Goal: Transaction & Acquisition: Purchase product/service

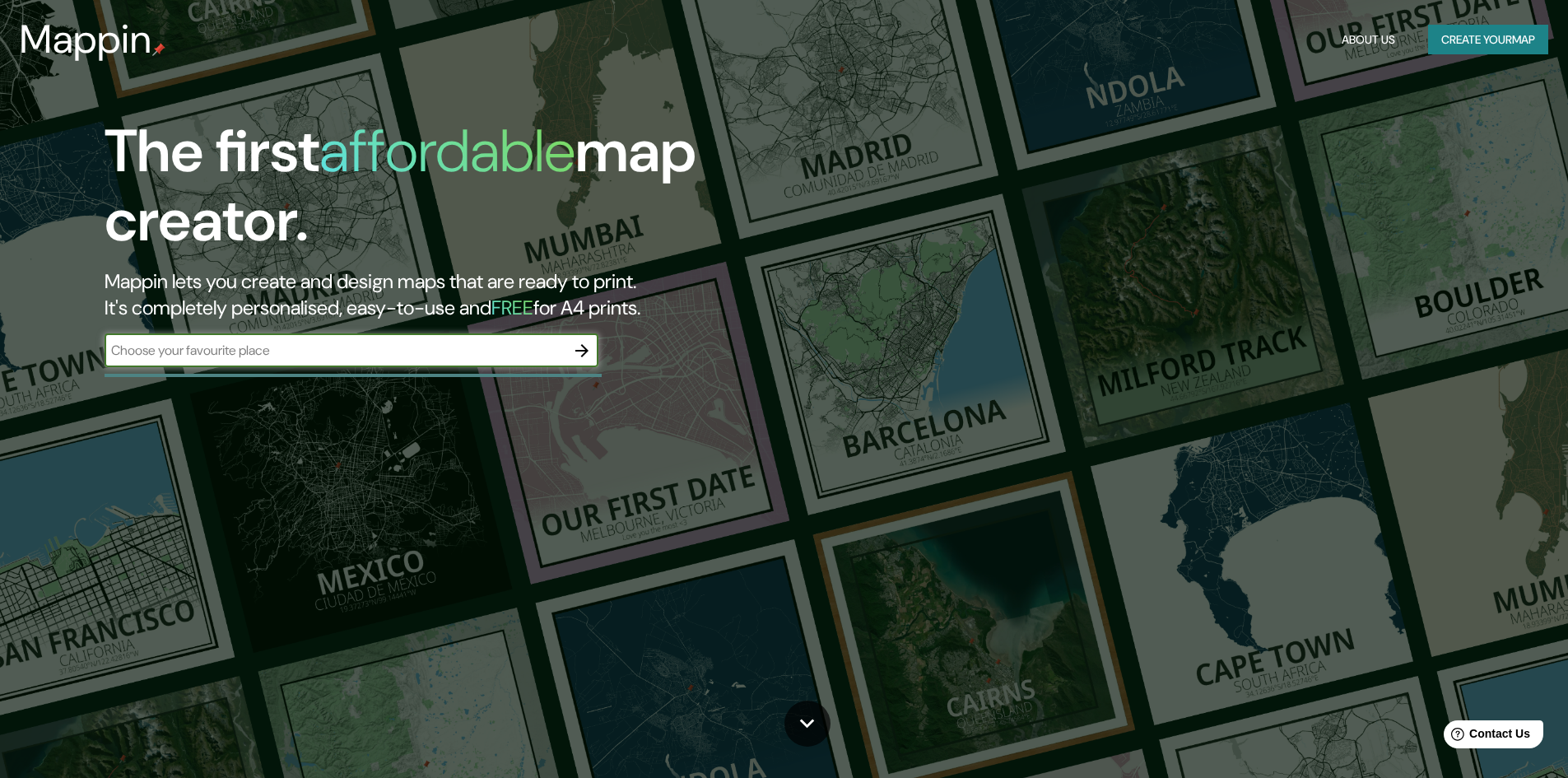
click at [1487, 55] on div "Mappin About Us Create your map" at bounding box center [784, 39] width 1568 height 53
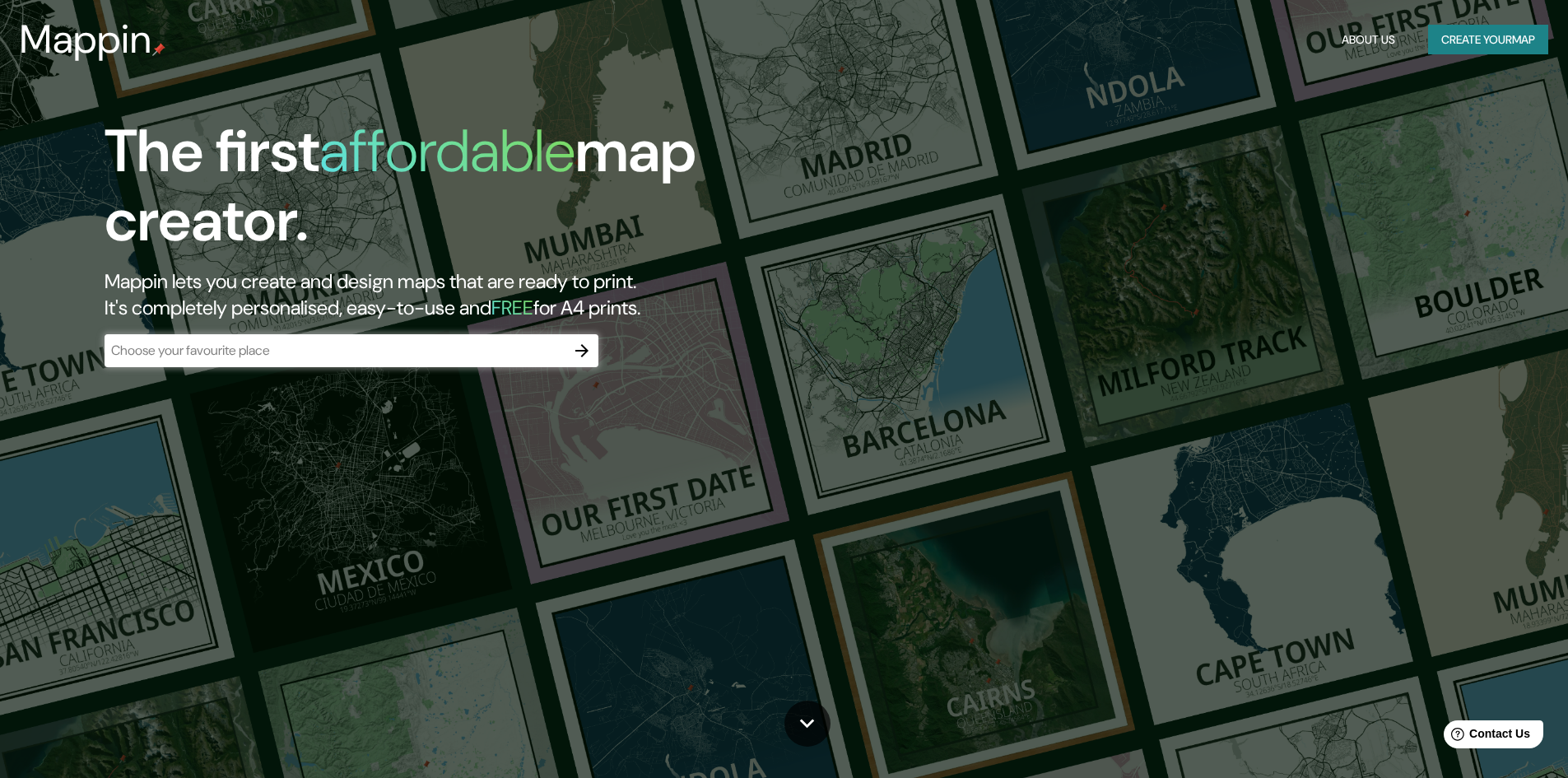
click at [1486, 50] on button "Create your map" at bounding box center [1488, 39] width 120 height 30
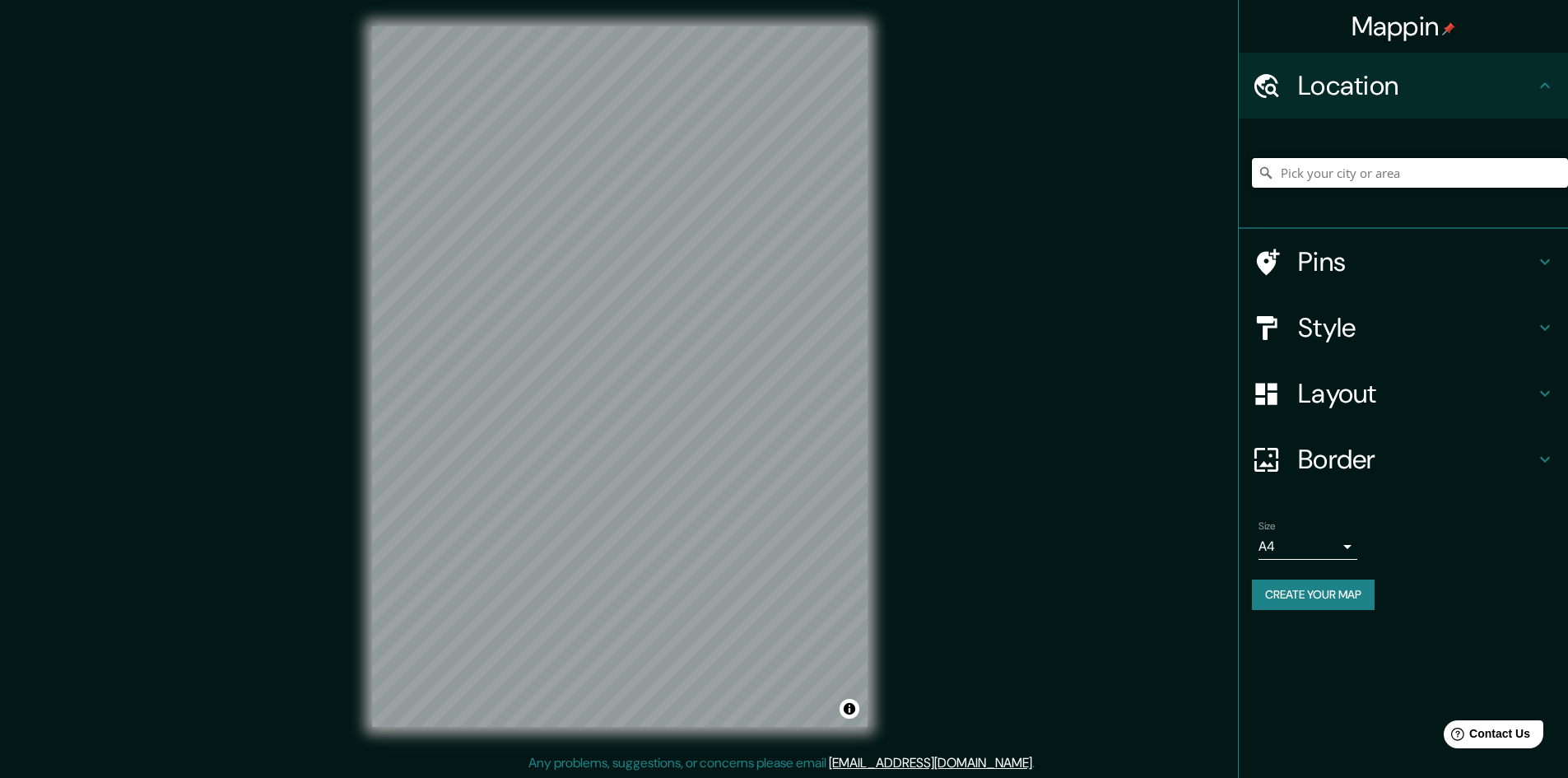
click at [1382, 169] on input "Pick your city or area" at bounding box center [1410, 173] width 316 height 30
type input "Lima"
click at [1354, 169] on input "Lima" at bounding box center [1410, 173] width 316 height 30
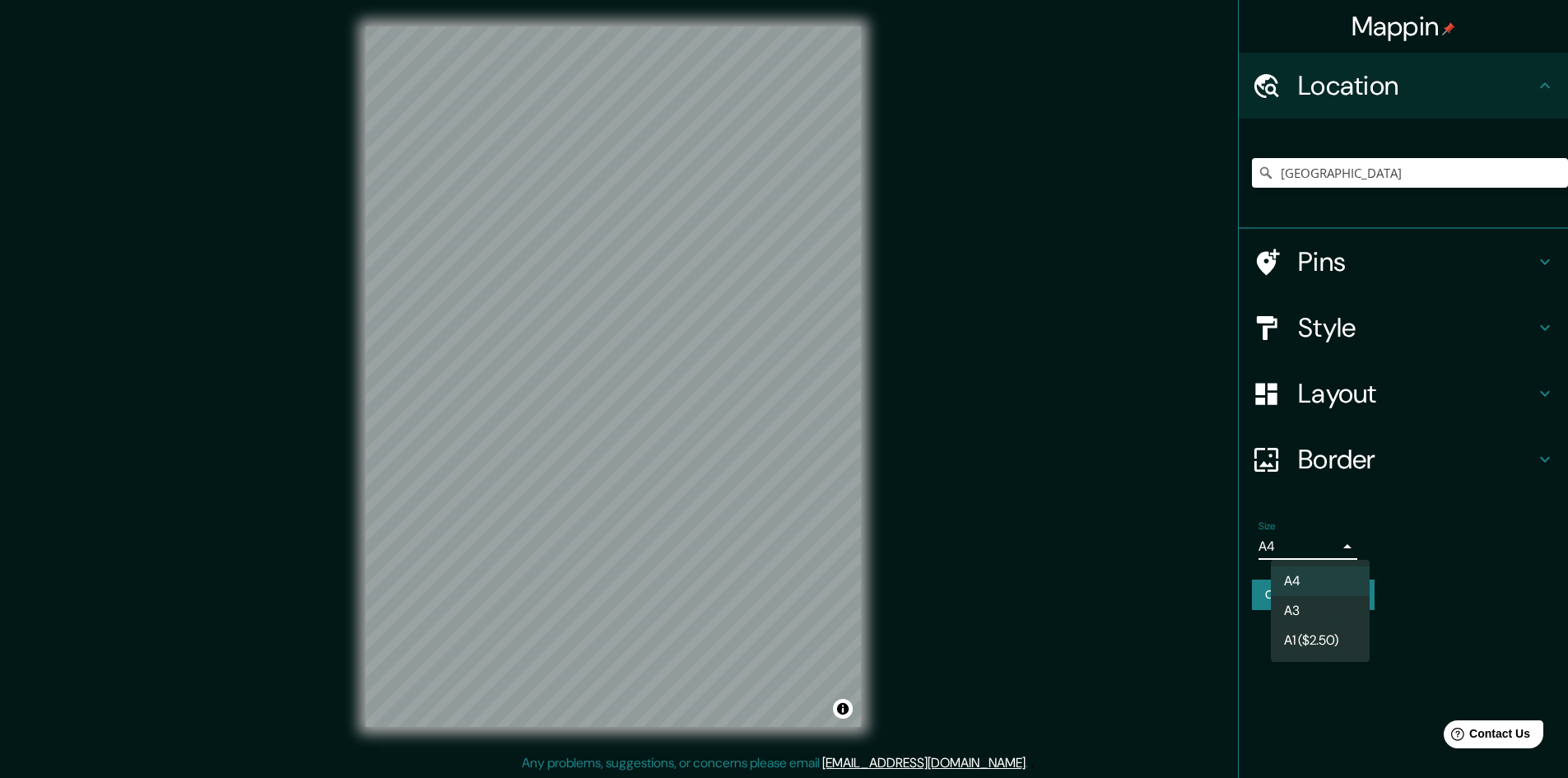
click at [1341, 546] on body "Mappin Location Lima Pins Style Layout Border Choose a border. Hint : you can m…" at bounding box center [784, 389] width 1568 height 778
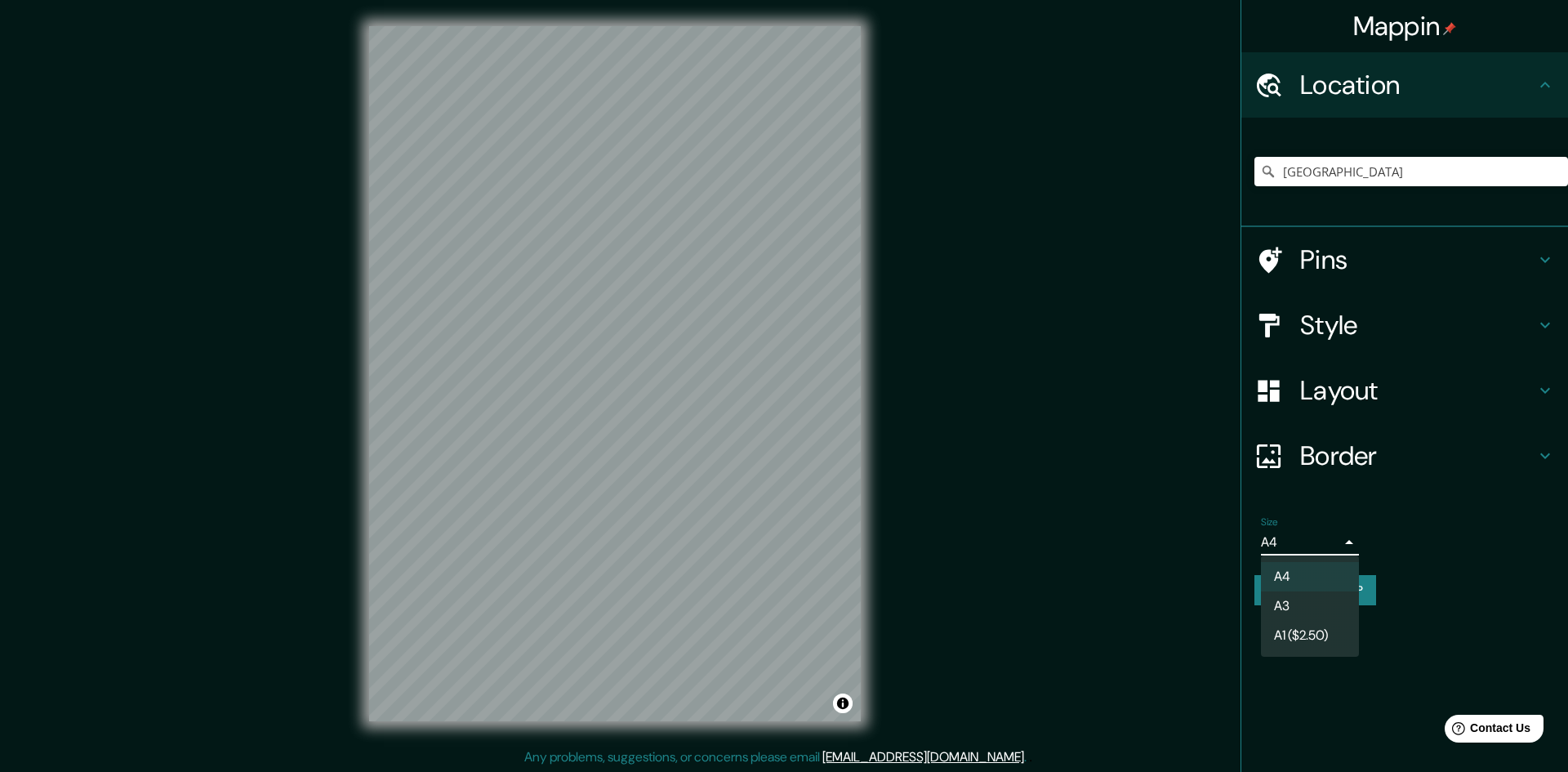
click at [1324, 607] on li "A3" at bounding box center [1310, 606] width 98 height 30
type input "a4"
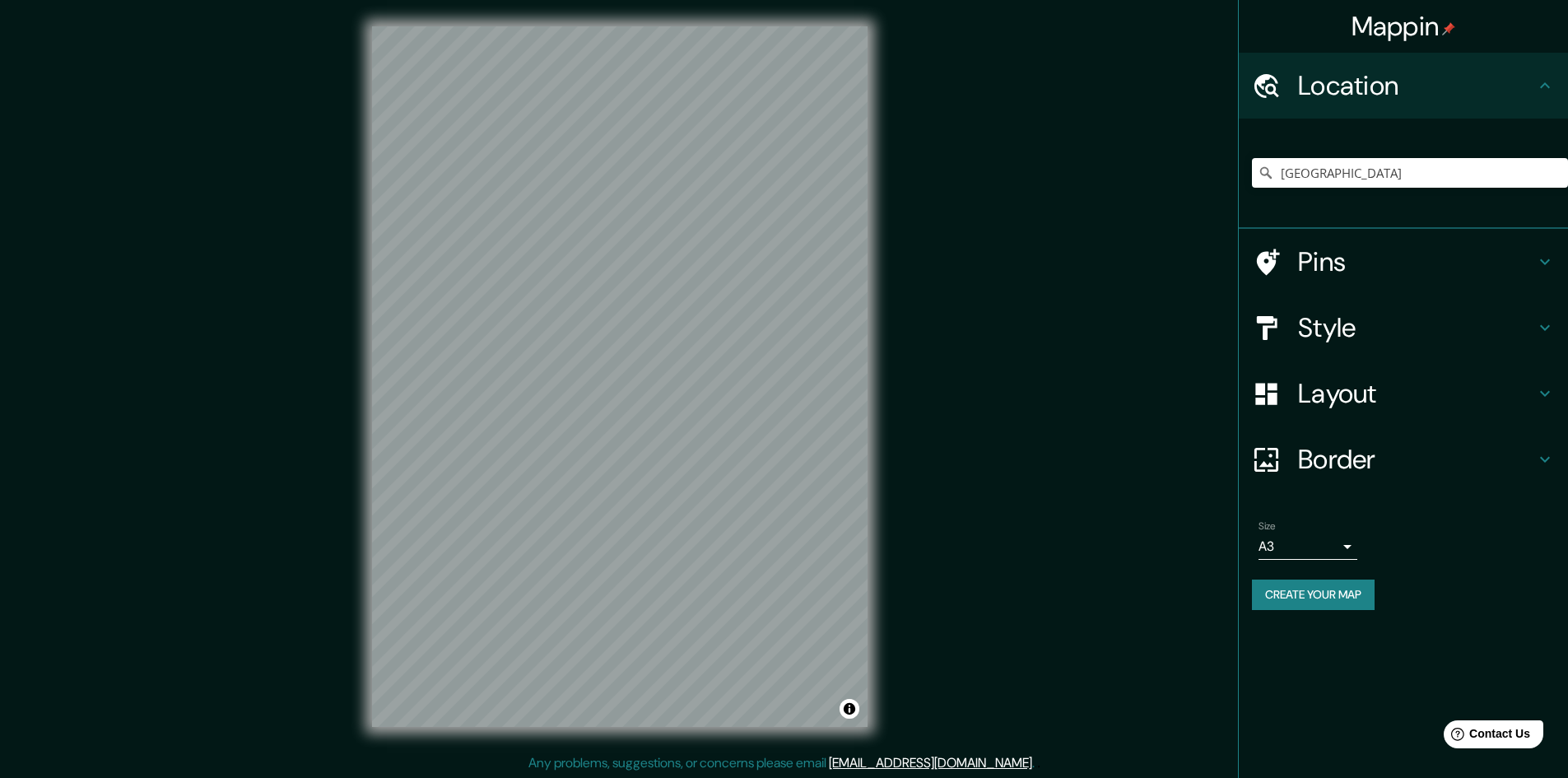
click at [1036, 485] on div "Mappin Location Lima Pins Style Layout Border Choose a border. Hint : you can m…" at bounding box center [784, 389] width 1568 height 779
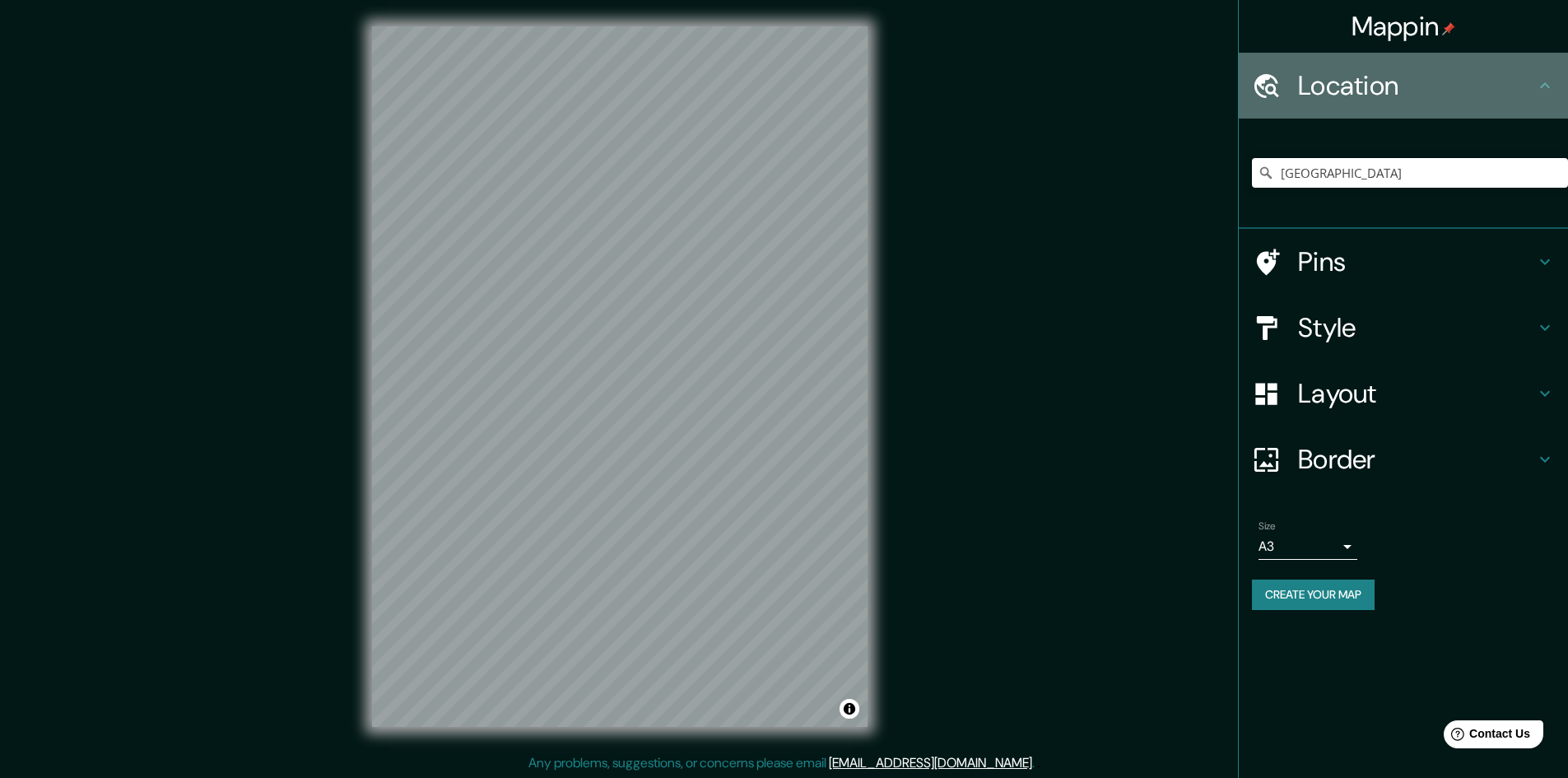
click at [1402, 91] on h4 "Location" at bounding box center [1417, 86] width 237 height 33
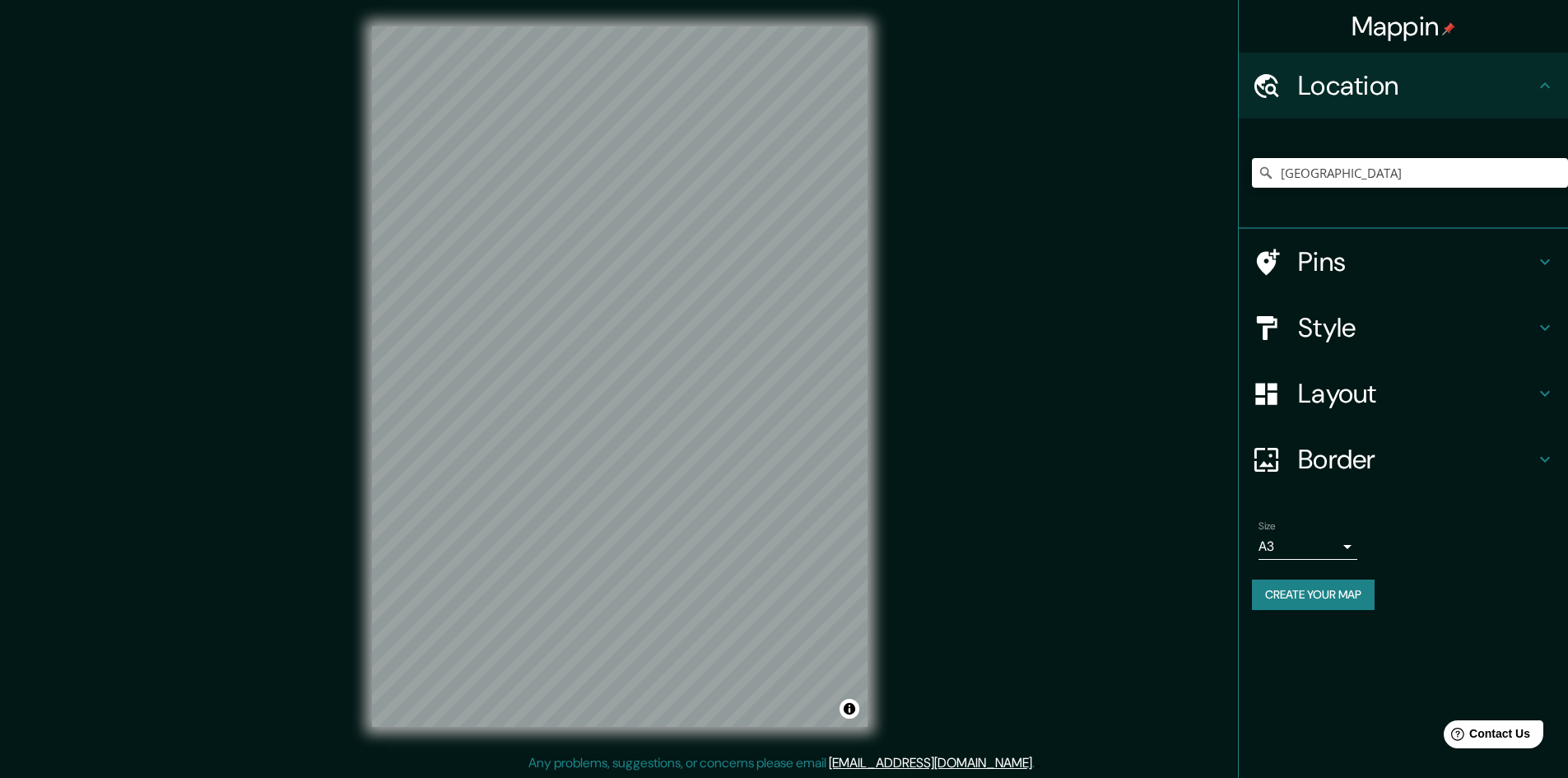
click at [1402, 90] on h4 "Location" at bounding box center [1417, 86] width 237 height 33
click at [1364, 179] on input "Lima" at bounding box center [1410, 173] width 316 height 30
drag, startPoint x: 1328, startPoint y: 174, endPoint x: 1222, endPoint y: 182, distance: 106.3
click at [1222, 182] on div "Mappin Location Lima Pins Style Layout Border Choose a border. Hint : you can m…" at bounding box center [784, 389] width 1568 height 779
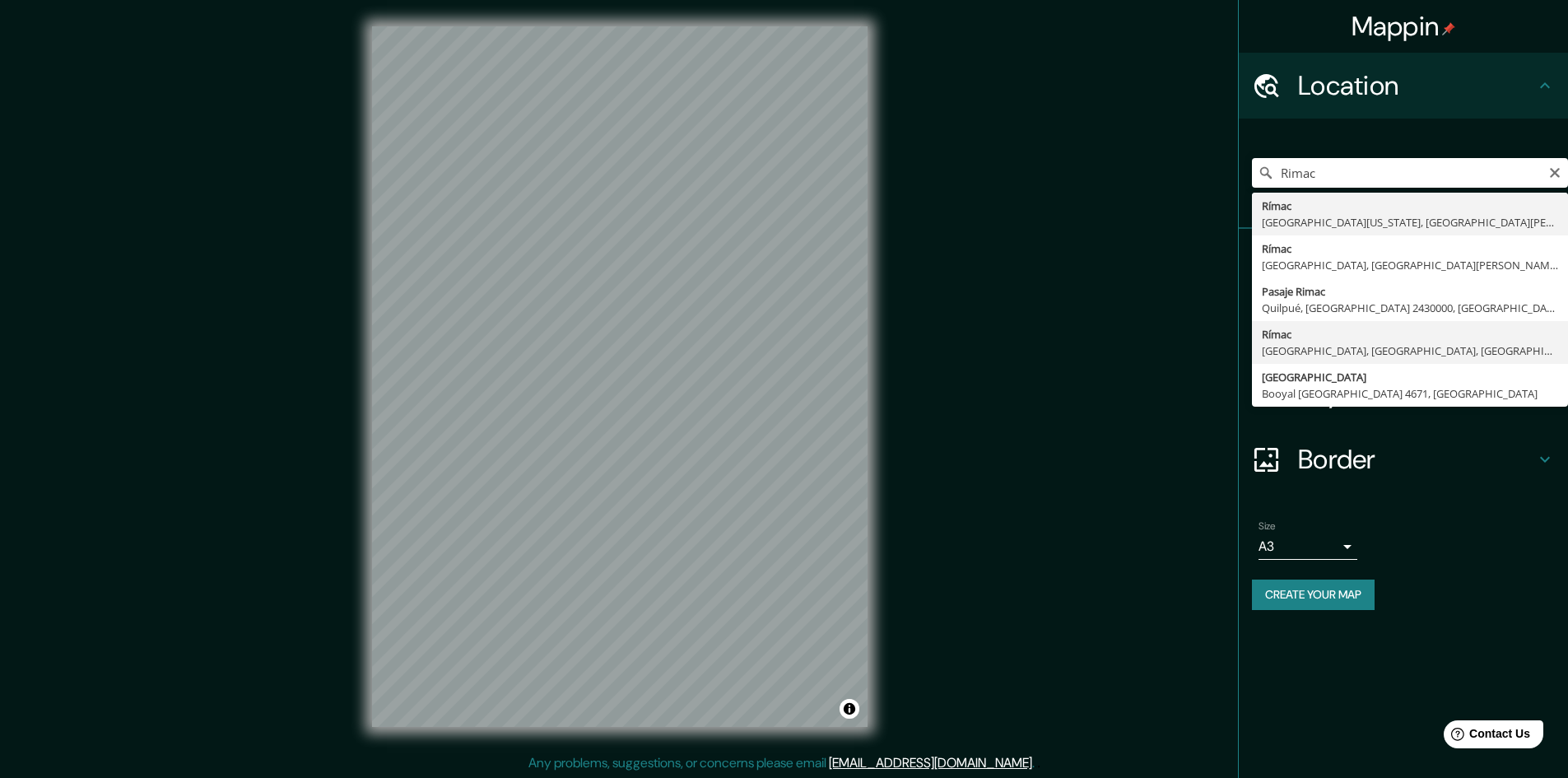
type input "Rímac, Lima, Provincia de Lima, Perú"
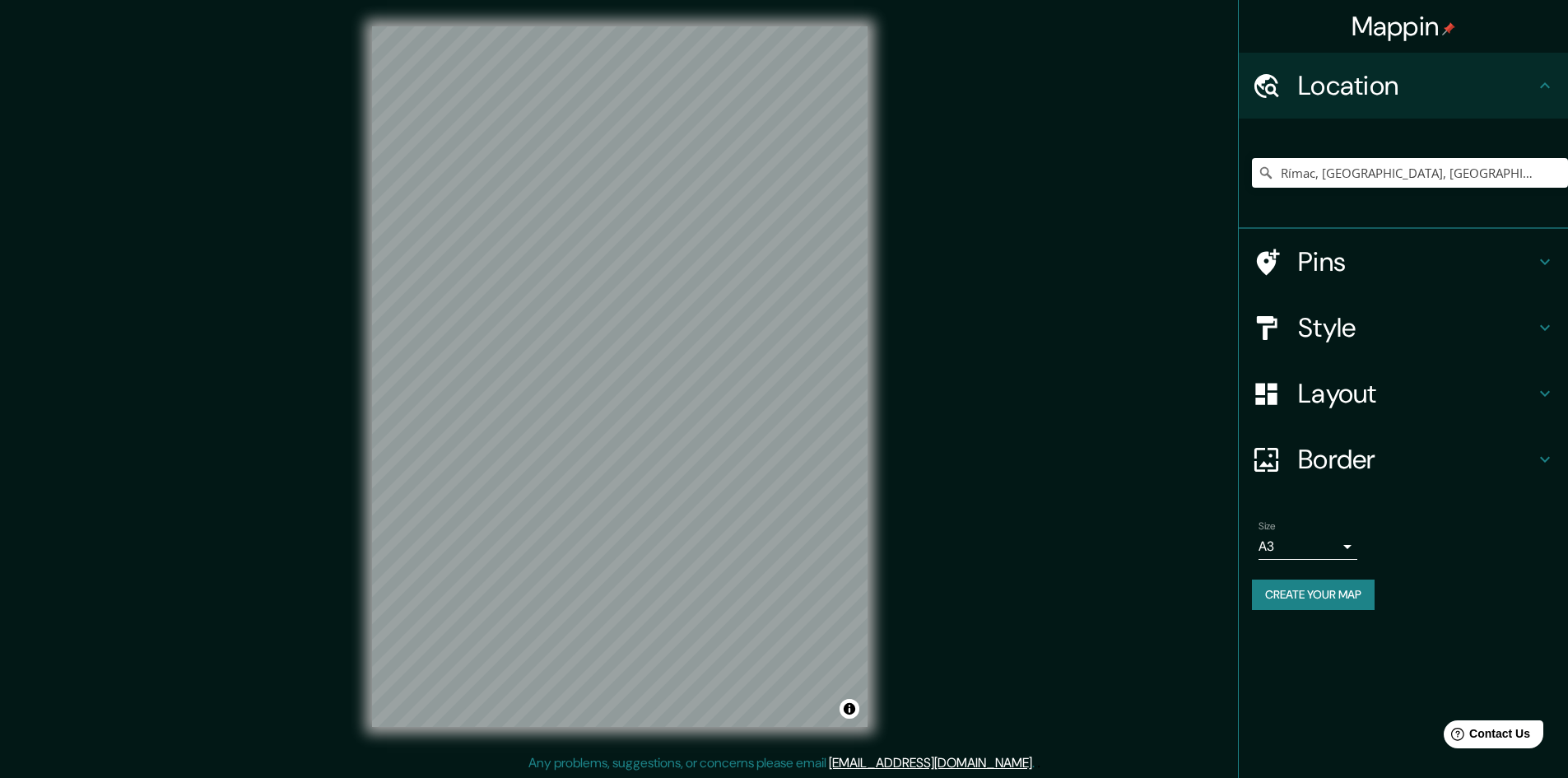
click at [1344, 268] on h4 "Pins" at bounding box center [1417, 261] width 237 height 33
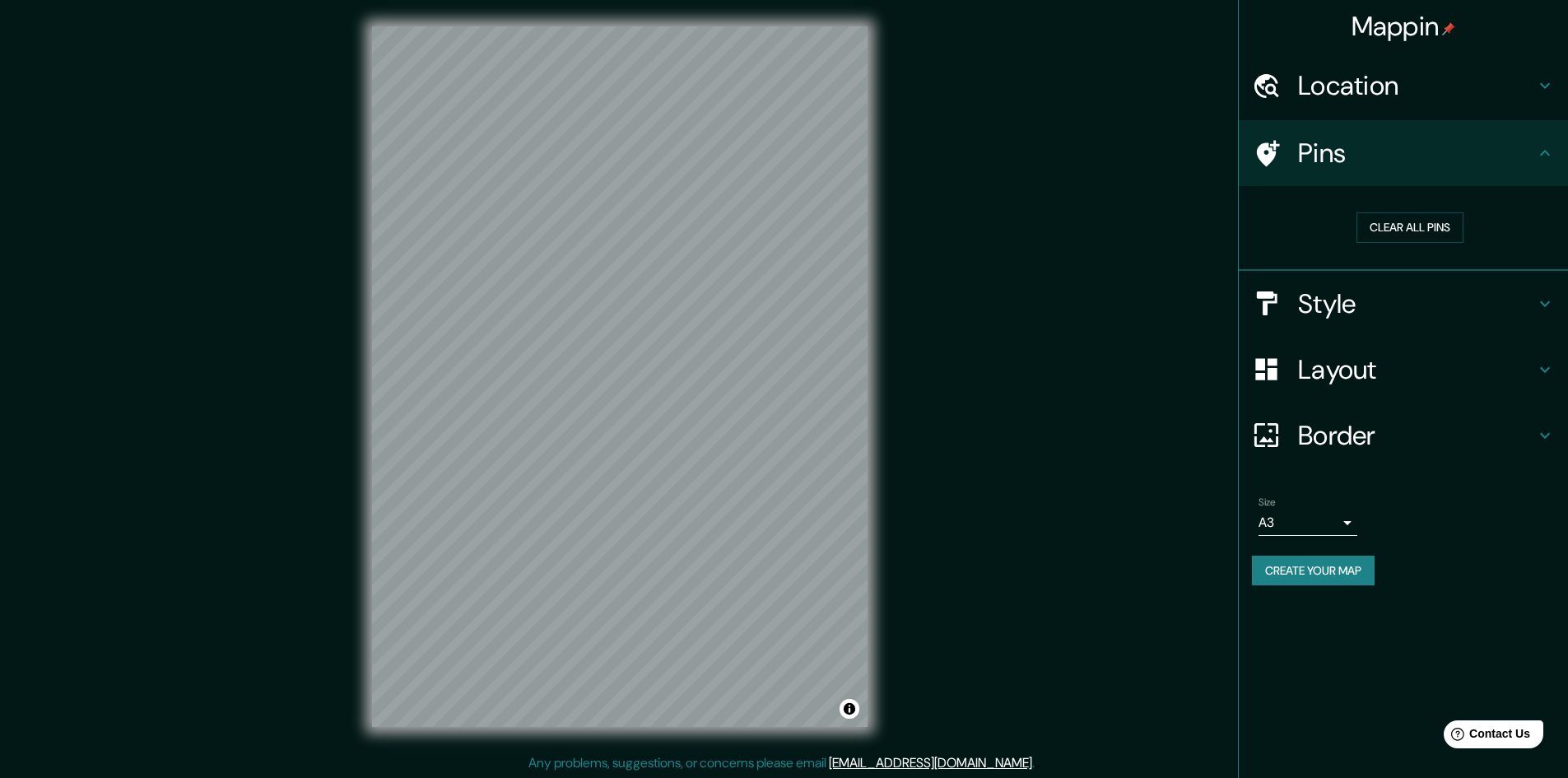
click at [1399, 297] on h4 "Style" at bounding box center [1417, 303] width 237 height 33
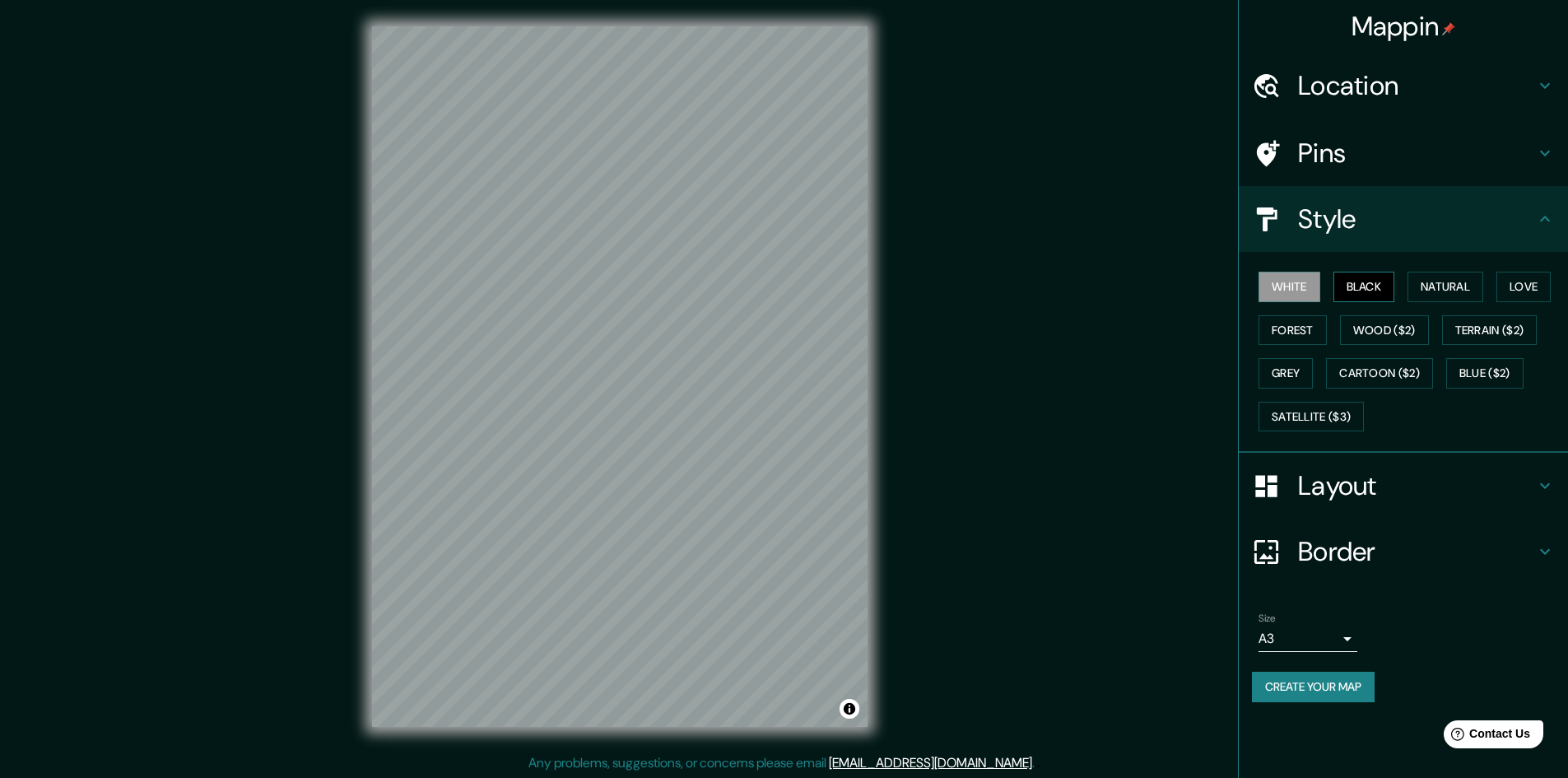
click at [1372, 288] on button "Black" at bounding box center [1365, 287] width 62 height 30
click at [1448, 292] on button "Natural" at bounding box center [1445, 287] width 76 height 30
click at [1374, 283] on button "Black" at bounding box center [1365, 287] width 62 height 30
click at [977, 400] on div "Mappin Location Rímac, Lima, Provincia de Lima, Perú Pins Style White Black Nat…" at bounding box center [784, 389] width 1568 height 779
click at [1312, 276] on button "White" at bounding box center [1290, 287] width 62 height 30
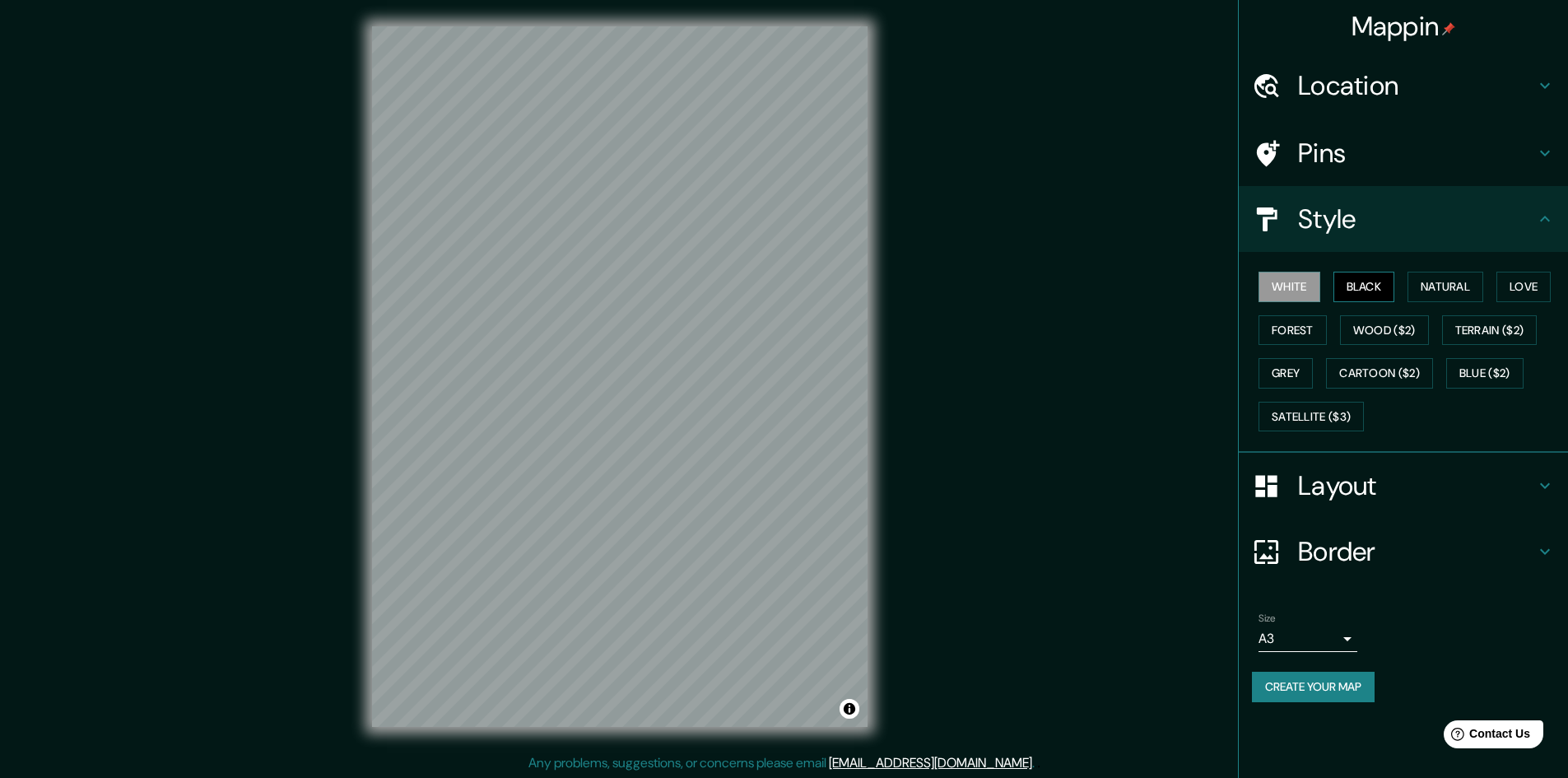
click at [1362, 288] on button "Black" at bounding box center [1365, 287] width 62 height 30
click at [1308, 288] on button "White" at bounding box center [1290, 287] width 62 height 30
click at [1372, 287] on button "Black" at bounding box center [1365, 287] width 62 height 30
click at [698, 750] on div "© Mapbox © OpenStreetMap Improve this map" at bounding box center [619, 376] width 548 height 753
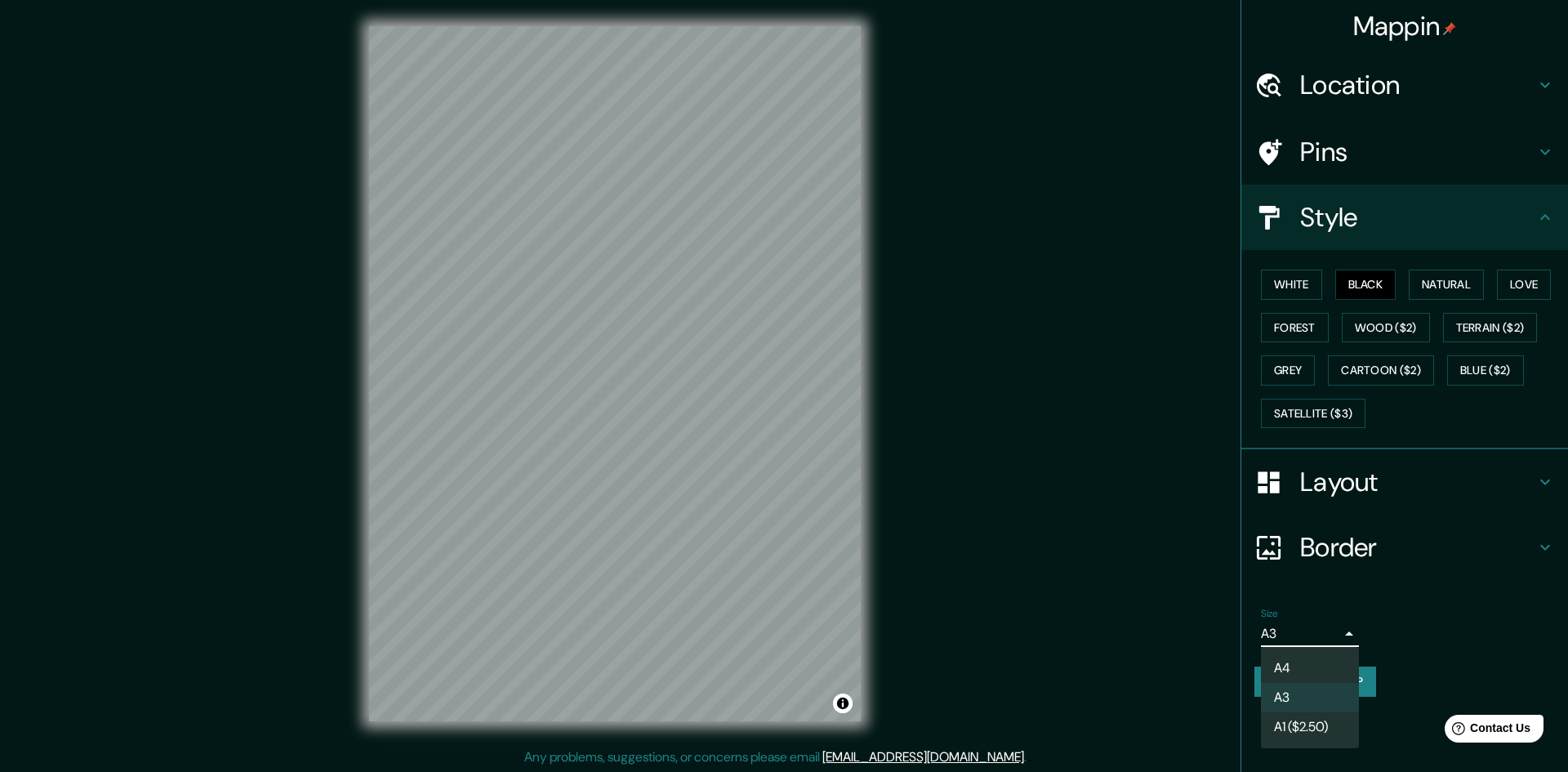
click at [1327, 627] on body "Mappin Location Rímac, Lima, Provincia de Lima, Perú Pins Style White Black Nat…" at bounding box center [784, 386] width 1568 height 772
click at [1323, 731] on li "A1 ($2.50)" at bounding box center [1310, 727] width 98 height 30
click at [1320, 626] on body "Mappin Location Rímac, Lima, Provincia de Lima, Perú Pins Style White Black Nat…" at bounding box center [784, 386] width 1568 height 772
click at [1308, 689] on li "A3" at bounding box center [1310, 697] width 98 height 30
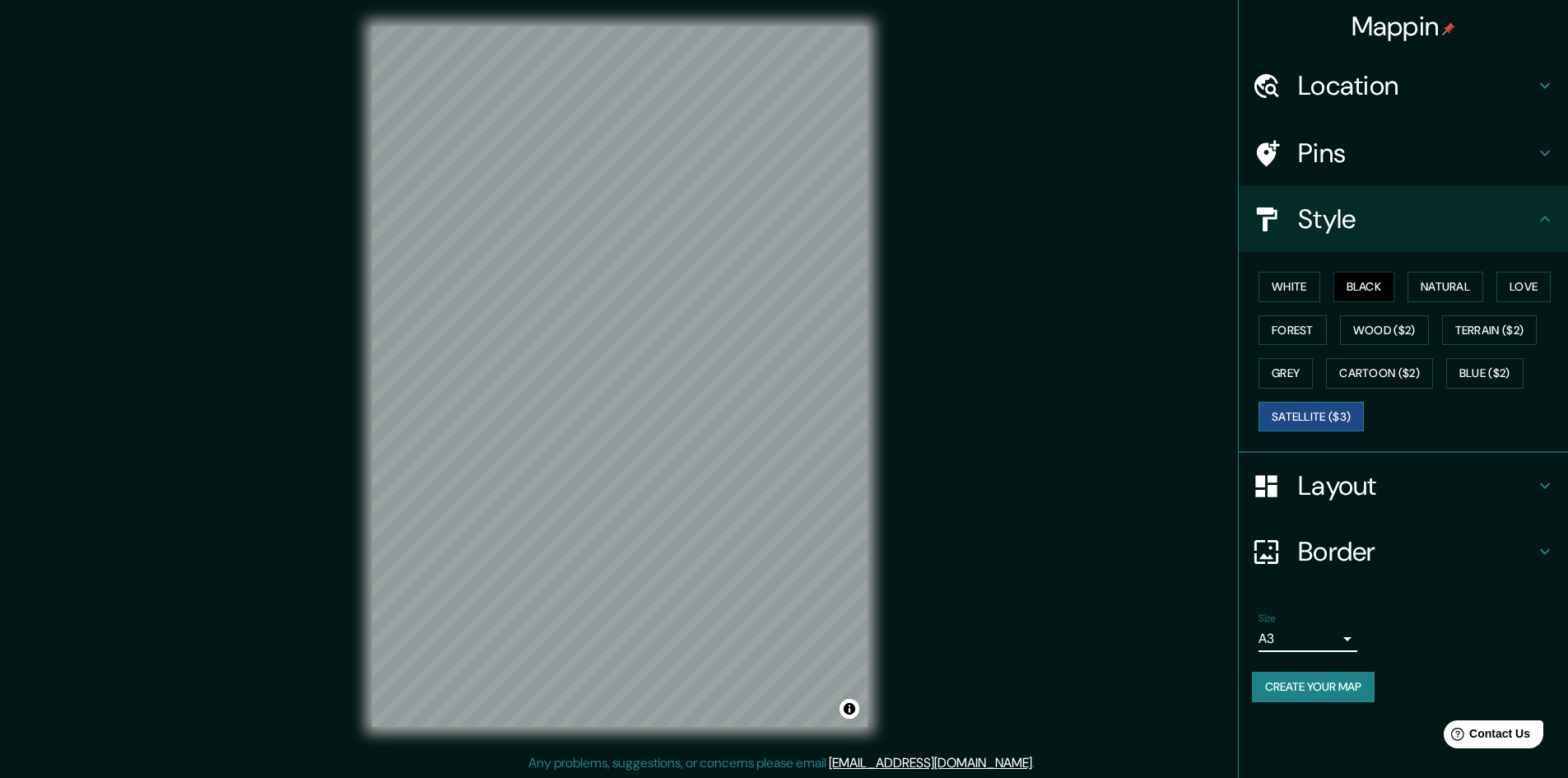
click at [1351, 415] on button "Satellite ($3)" at bounding box center [1311, 416] width 105 height 30
click at [1382, 371] on button "Cartoon ($2)" at bounding box center [1380, 373] width 107 height 30
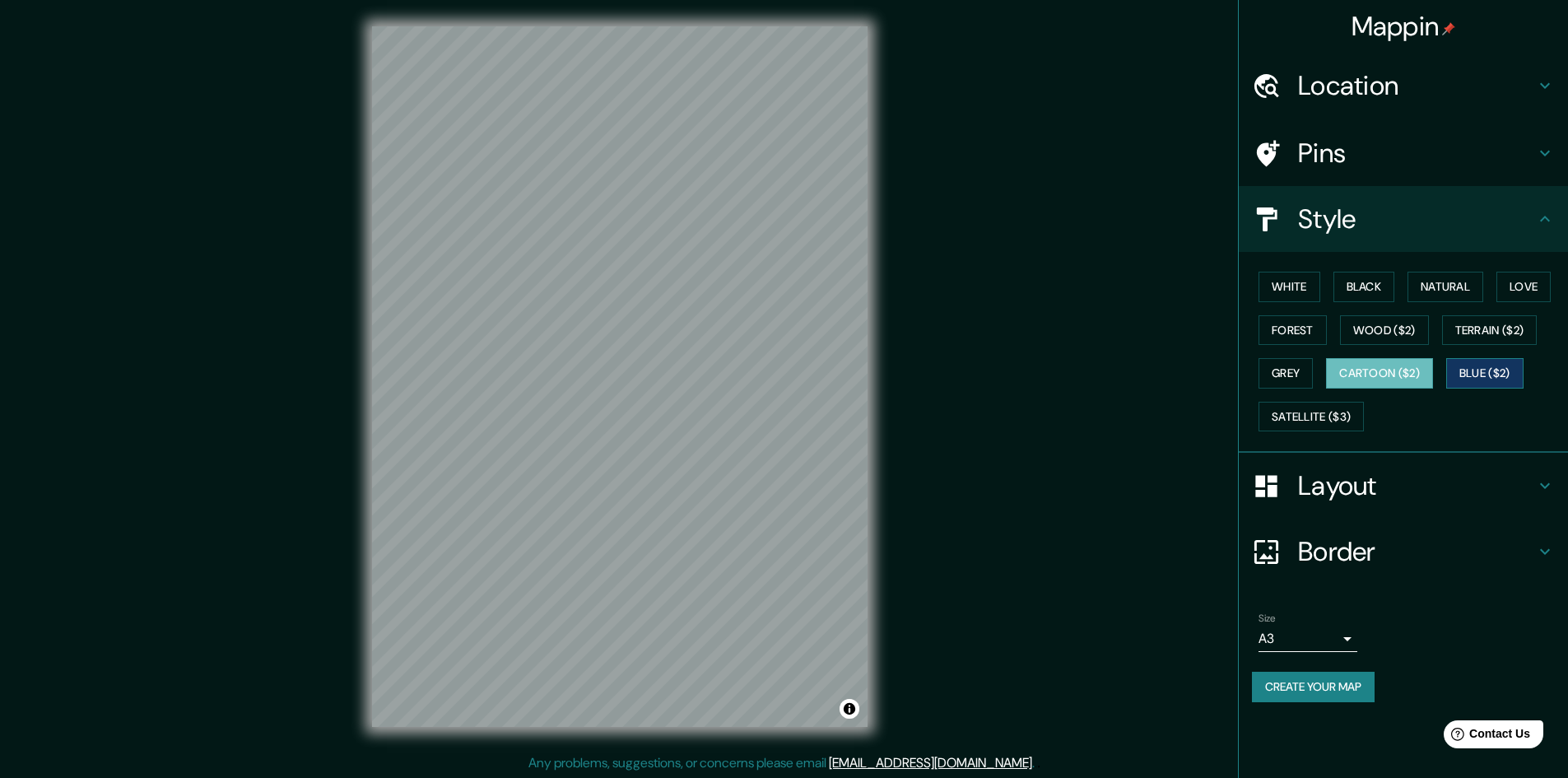
click at [1494, 386] on button "Blue ($2)" at bounding box center [1485, 373] width 77 height 30
click at [1294, 374] on button "Grey" at bounding box center [1286, 373] width 55 height 30
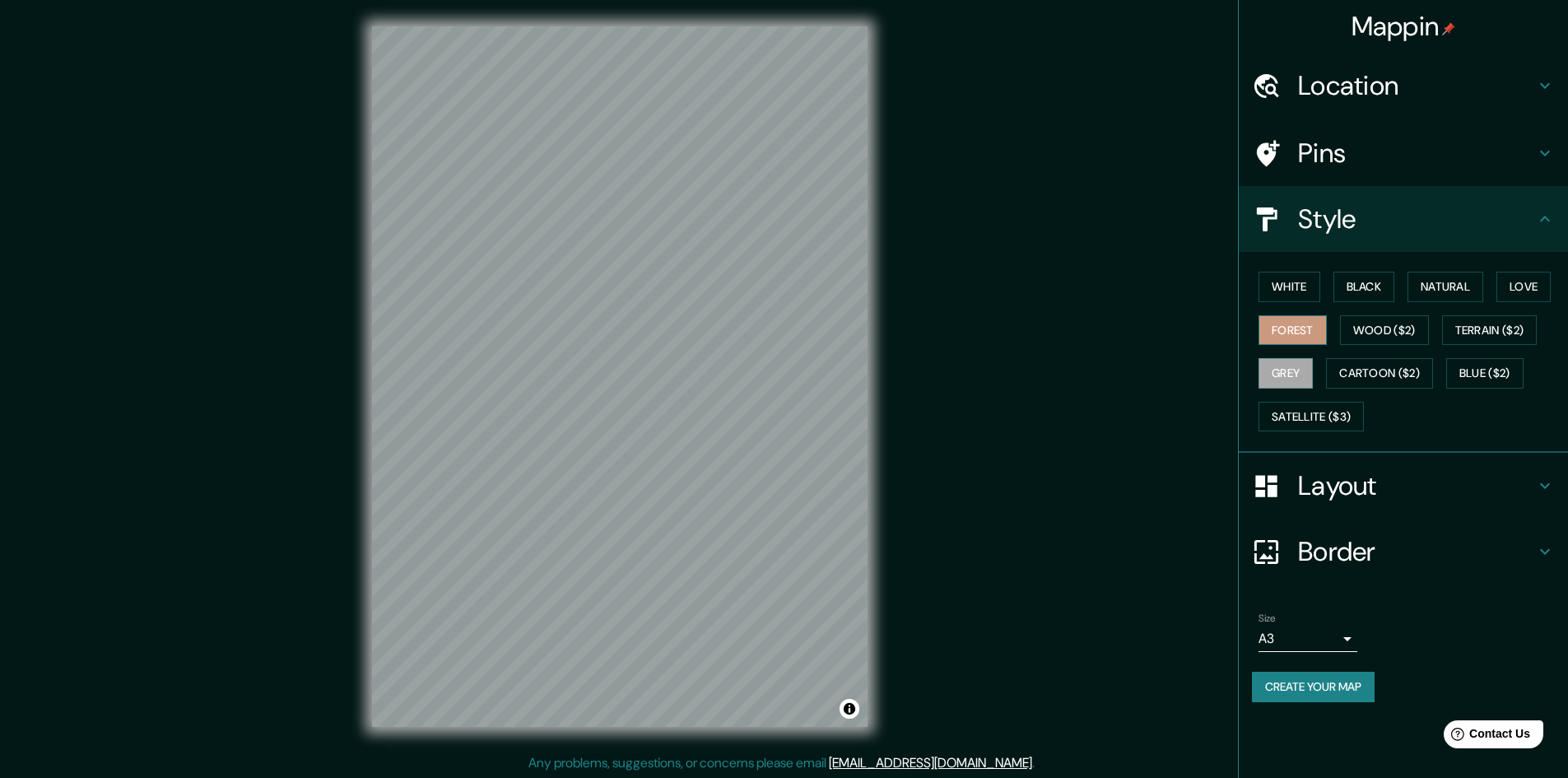
click at [1296, 335] on button "Forest" at bounding box center [1293, 330] width 69 height 30
click at [1308, 302] on button "White" at bounding box center [1290, 287] width 62 height 30
click at [1361, 273] on button "Black" at bounding box center [1365, 287] width 62 height 30
click at [1445, 280] on button "Natural" at bounding box center [1445, 287] width 76 height 30
click at [1526, 280] on button "Love" at bounding box center [1524, 287] width 55 height 30
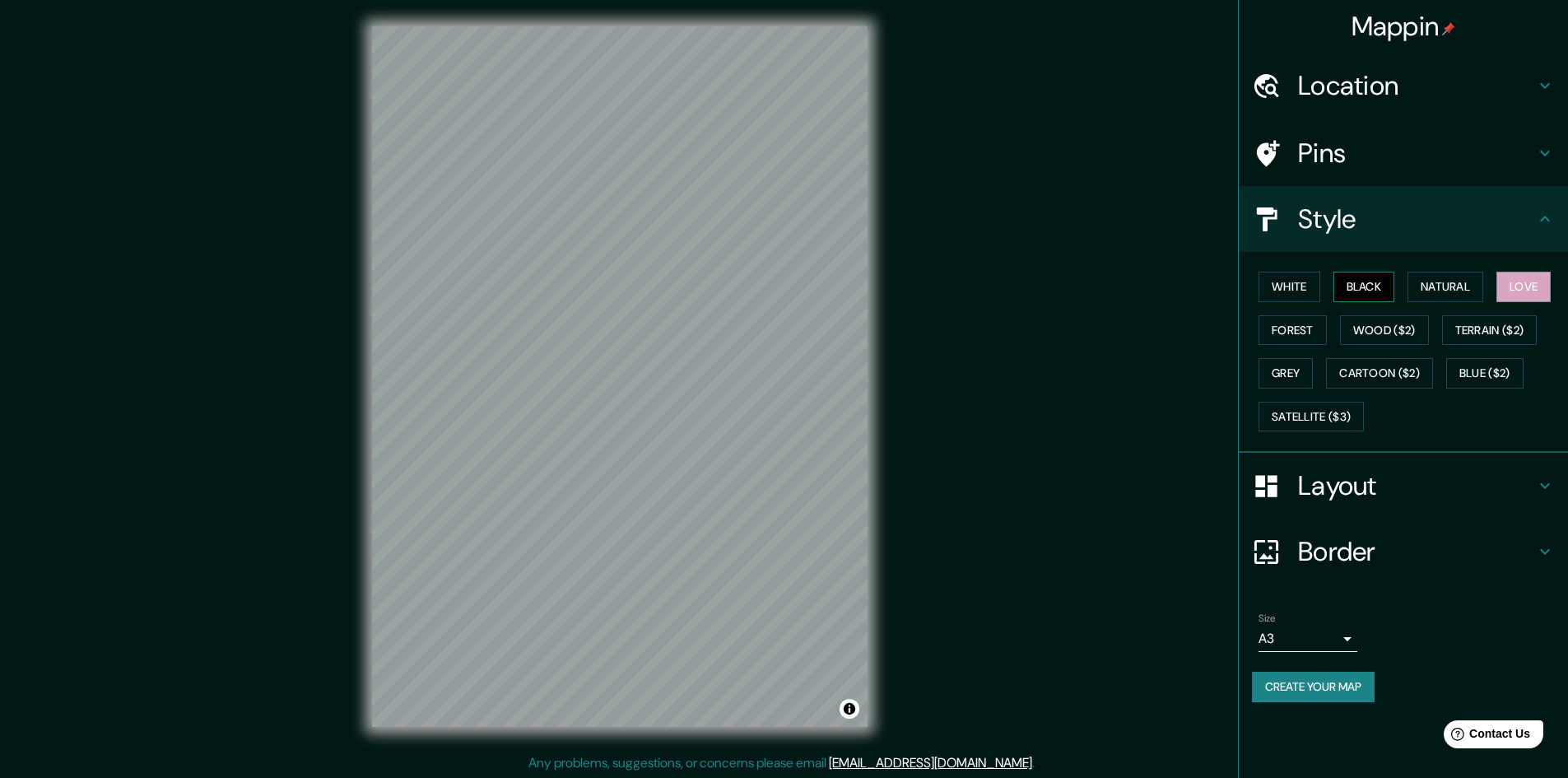
click at [1372, 287] on button "Black" at bounding box center [1365, 287] width 62 height 30
click at [1388, 494] on h4 "Layout" at bounding box center [1417, 485] width 237 height 33
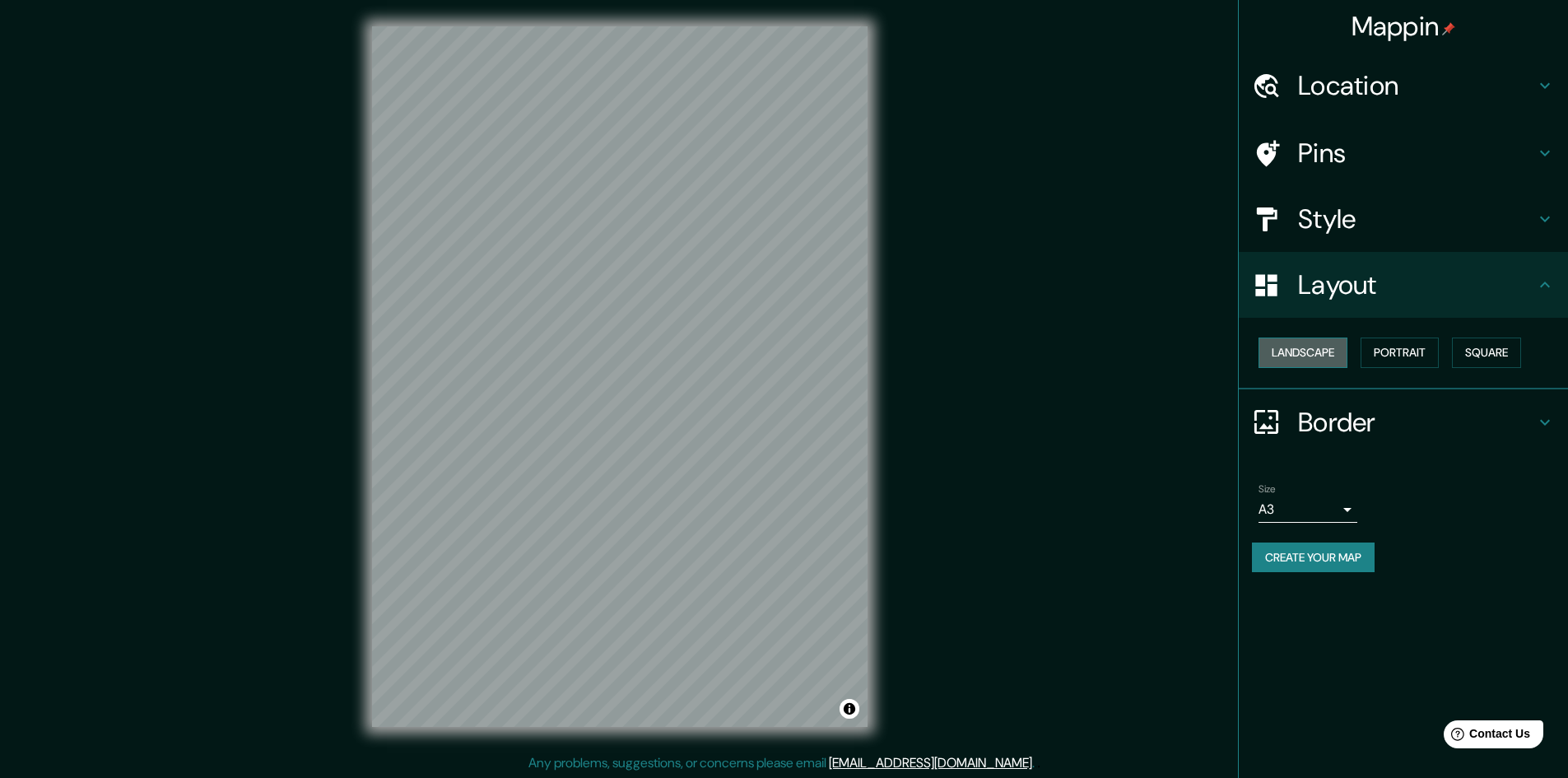
click at [1333, 354] on button "Landscape" at bounding box center [1303, 352] width 89 height 30
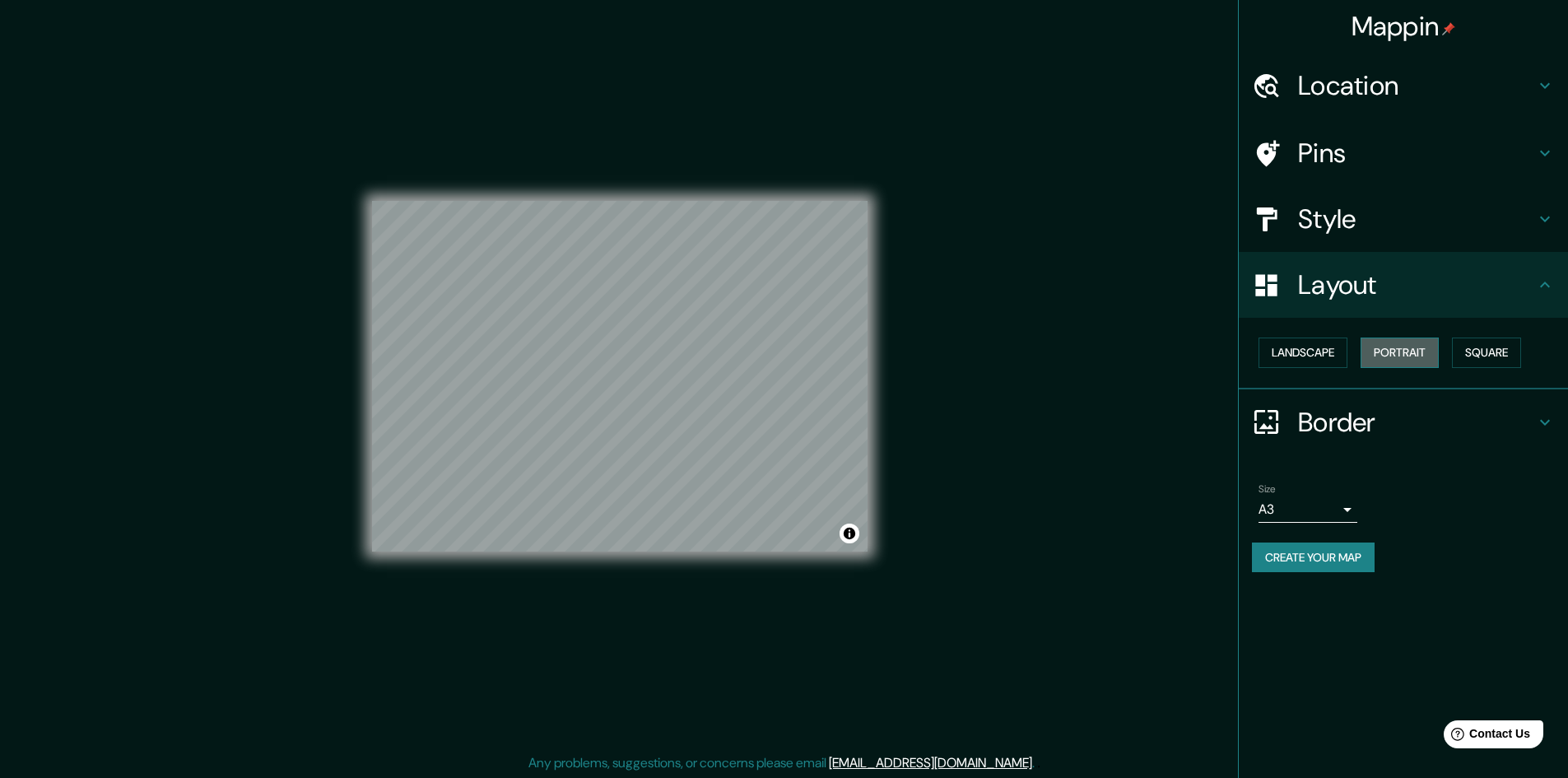
click at [1383, 348] on button "Portrait" at bounding box center [1400, 352] width 78 height 30
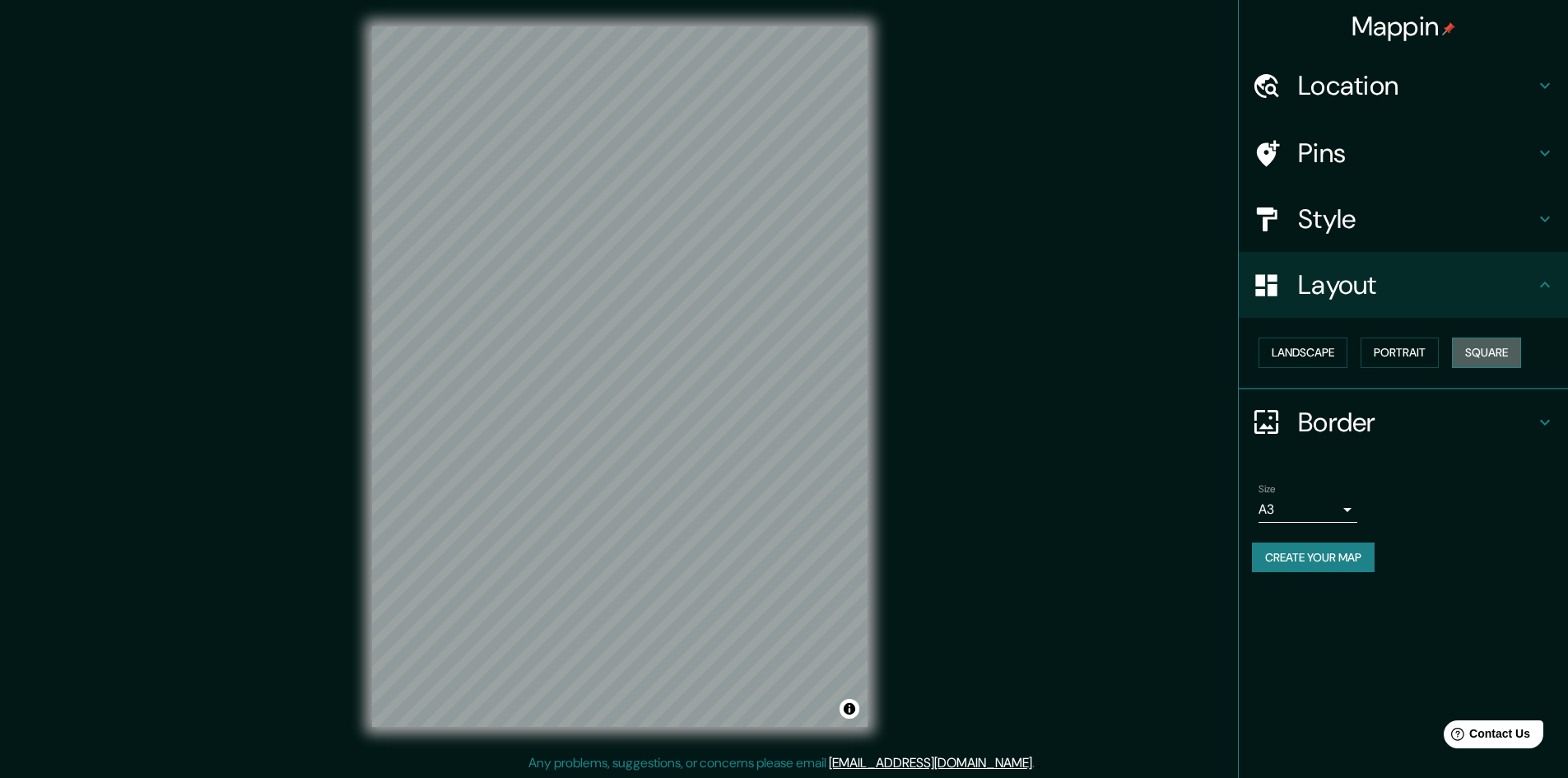
click at [1469, 348] on button "Square" at bounding box center [1487, 352] width 70 height 30
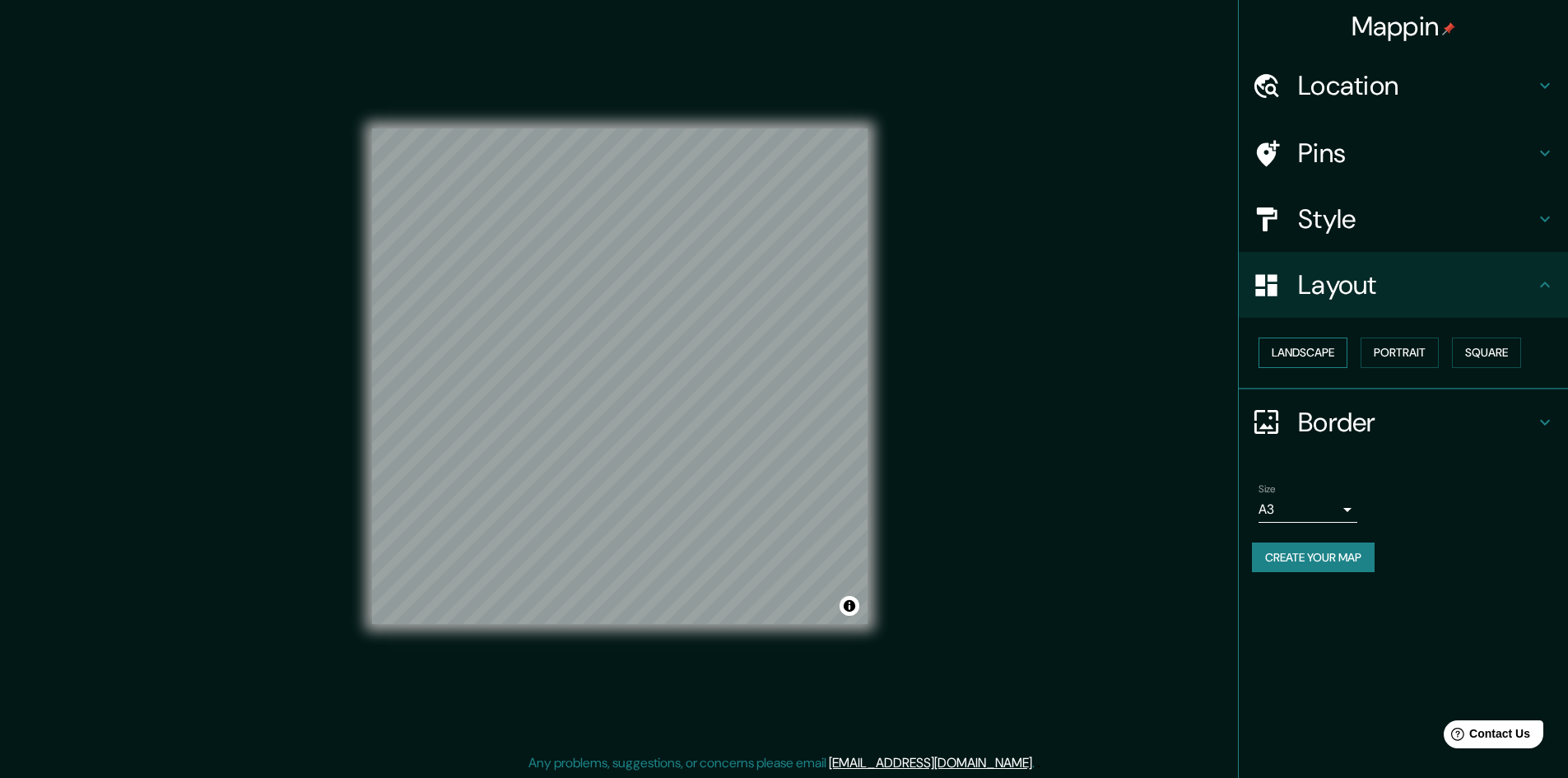
click at [1325, 354] on button "Landscape" at bounding box center [1303, 352] width 89 height 30
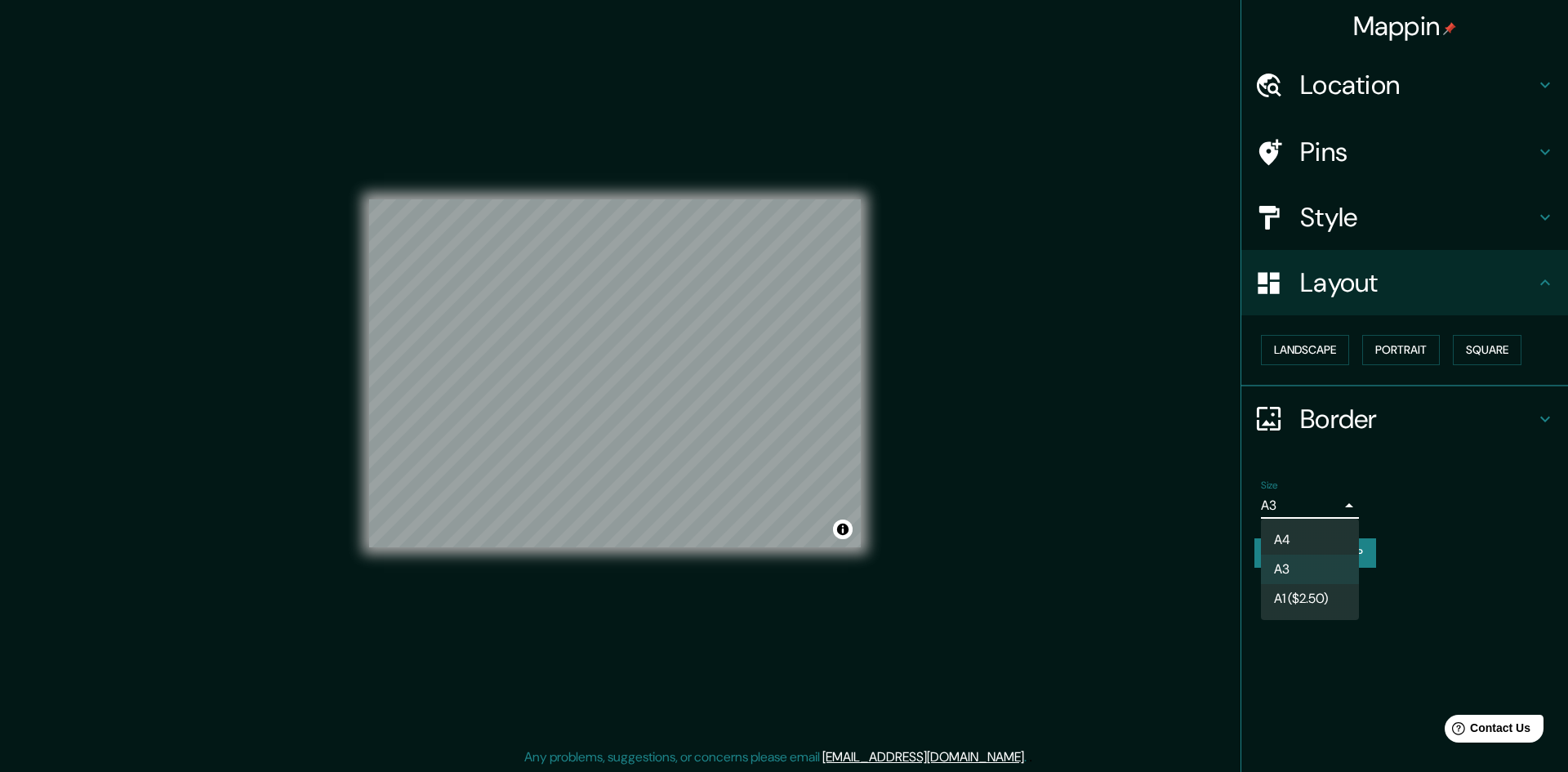
click at [1327, 503] on body "Mappin Location Rímac, Lima, Provincia de Lima, Perú Pins Style Layout Landscap…" at bounding box center [784, 386] width 1568 height 772
click at [1326, 534] on li "A4" at bounding box center [1310, 540] width 98 height 30
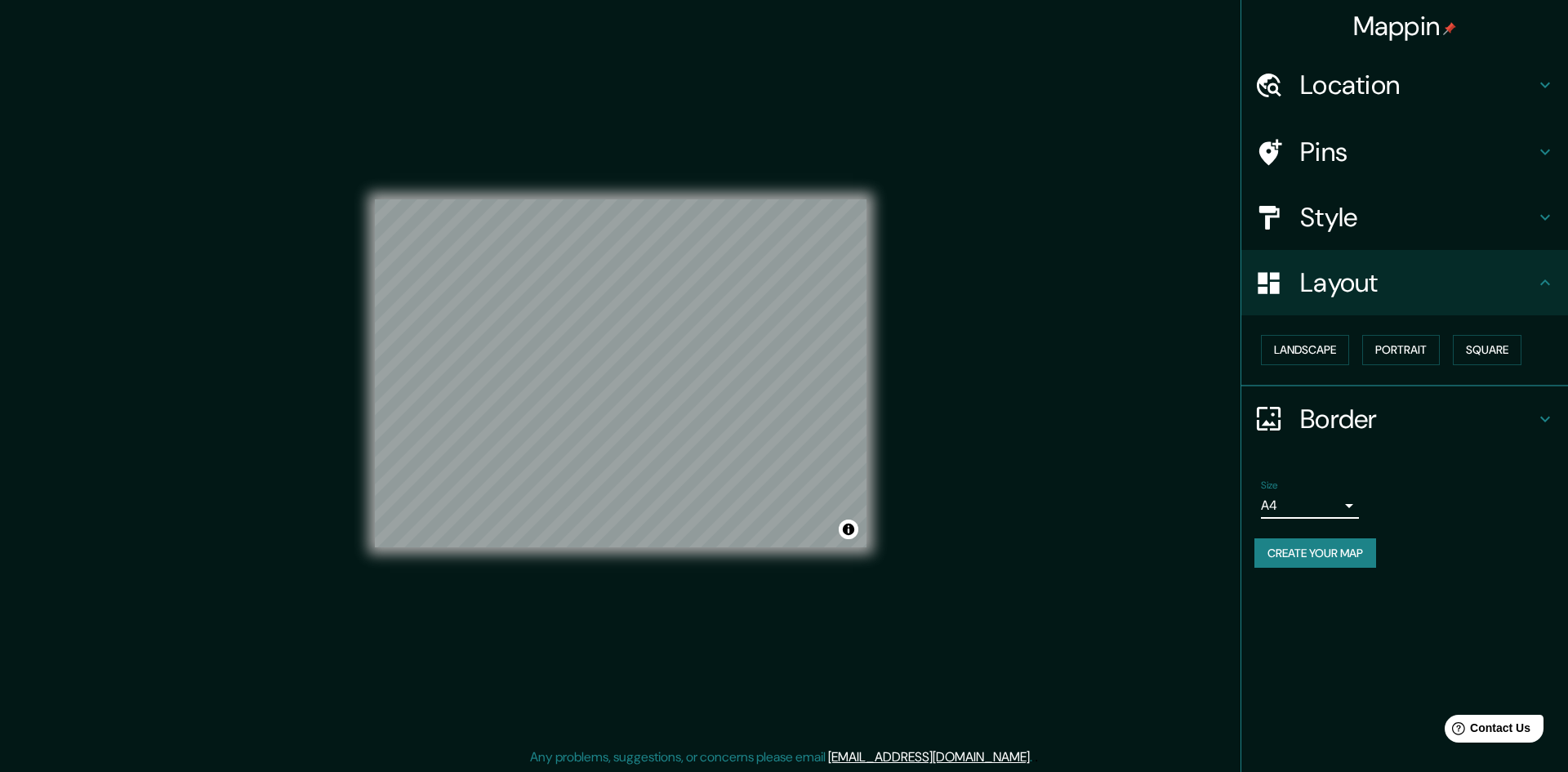
click at [1300, 507] on body "Mappin Location Rímac, Lima, Provincia de Lima, Perú Pins Style Layout Landscap…" at bounding box center [784, 386] width 1568 height 772
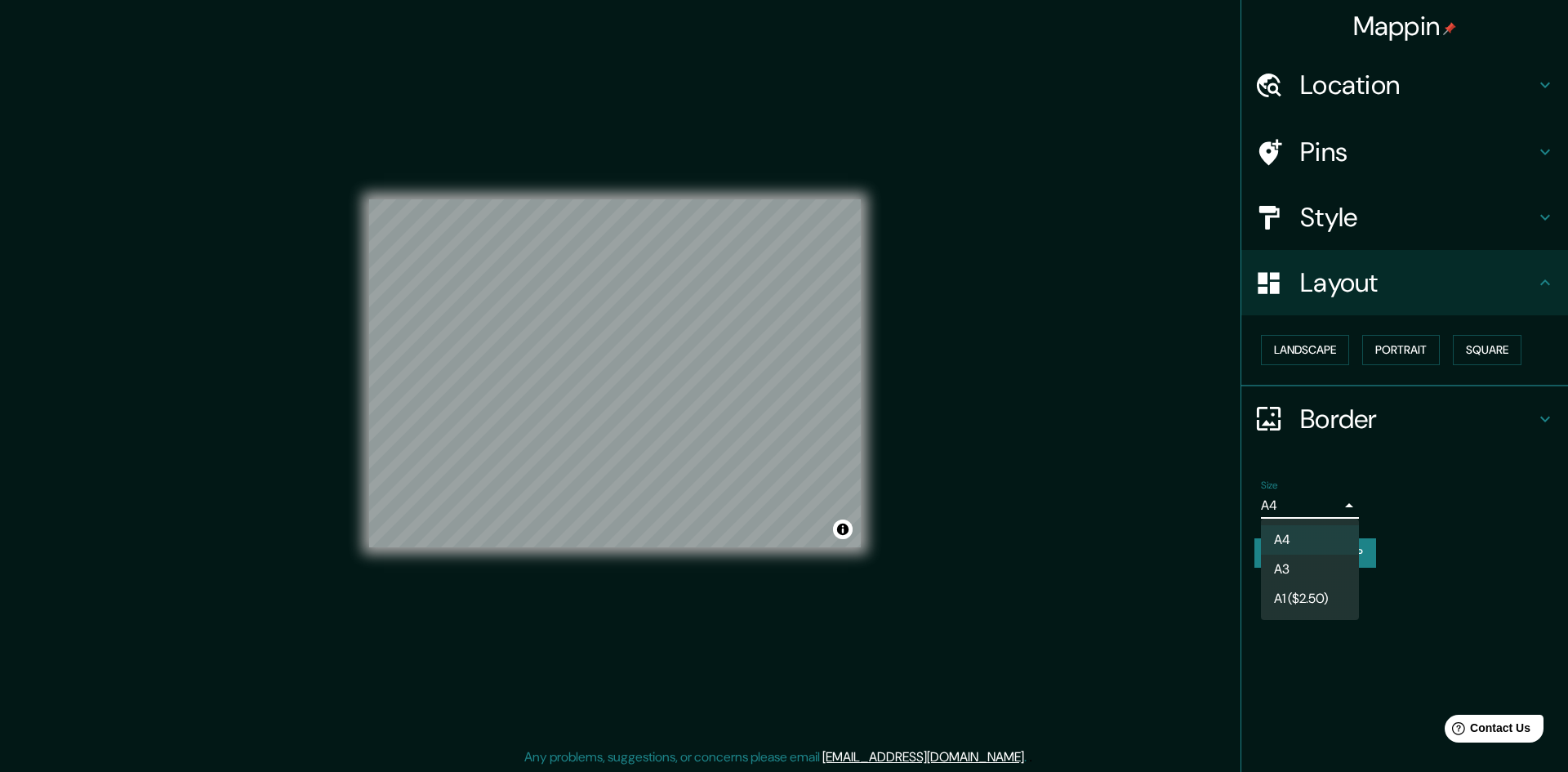
click at [1309, 558] on li "A3" at bounding box center [1310, 570] width 98 height 30
type input "a4"
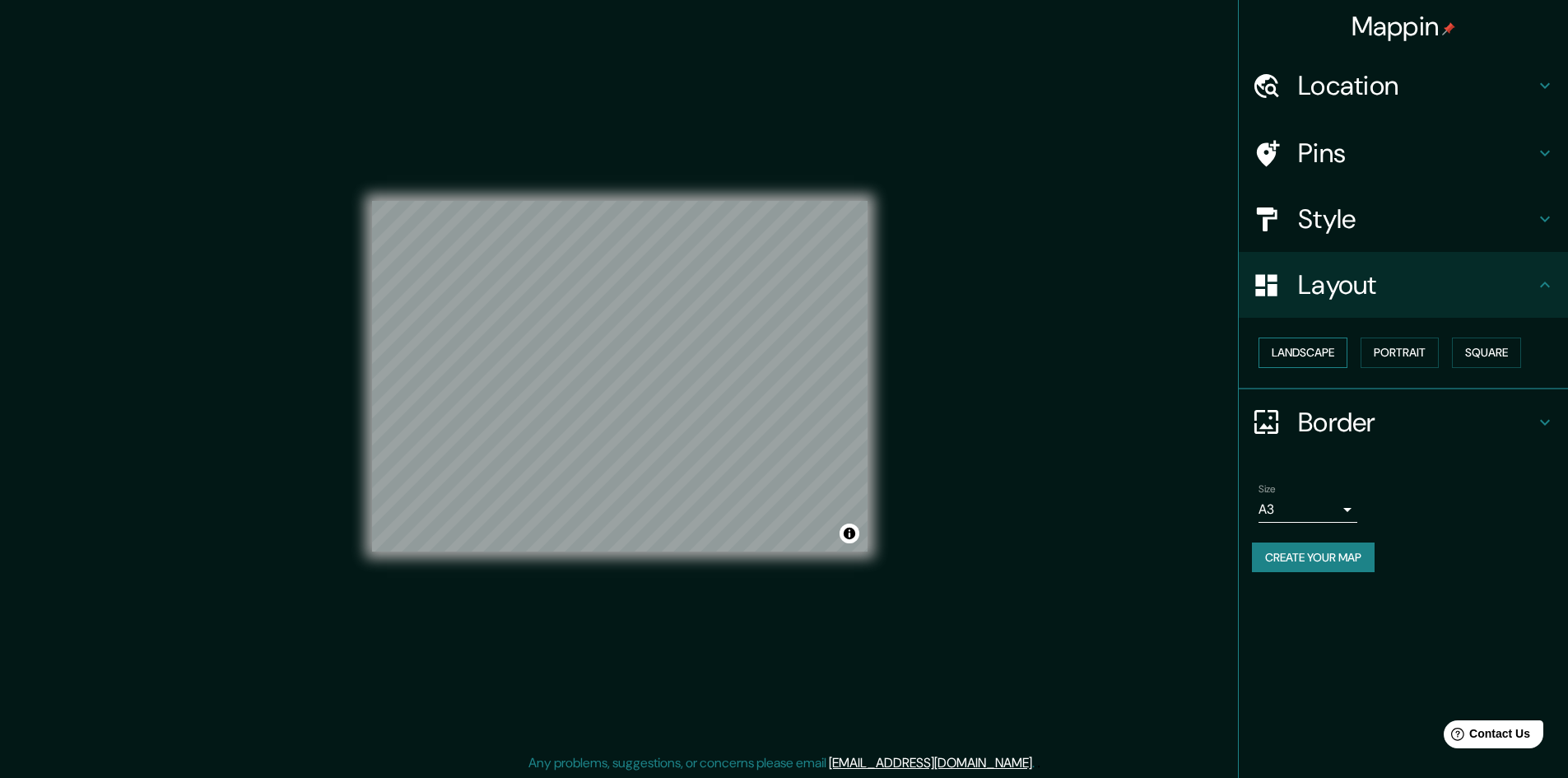
click at [1323, 346] on button "Landscape" at bounding box center [1303, 352] width 89 height 30
click at [1393, 349] on button "Portrait" at bounding box center [1400, 352] width 78 height 30
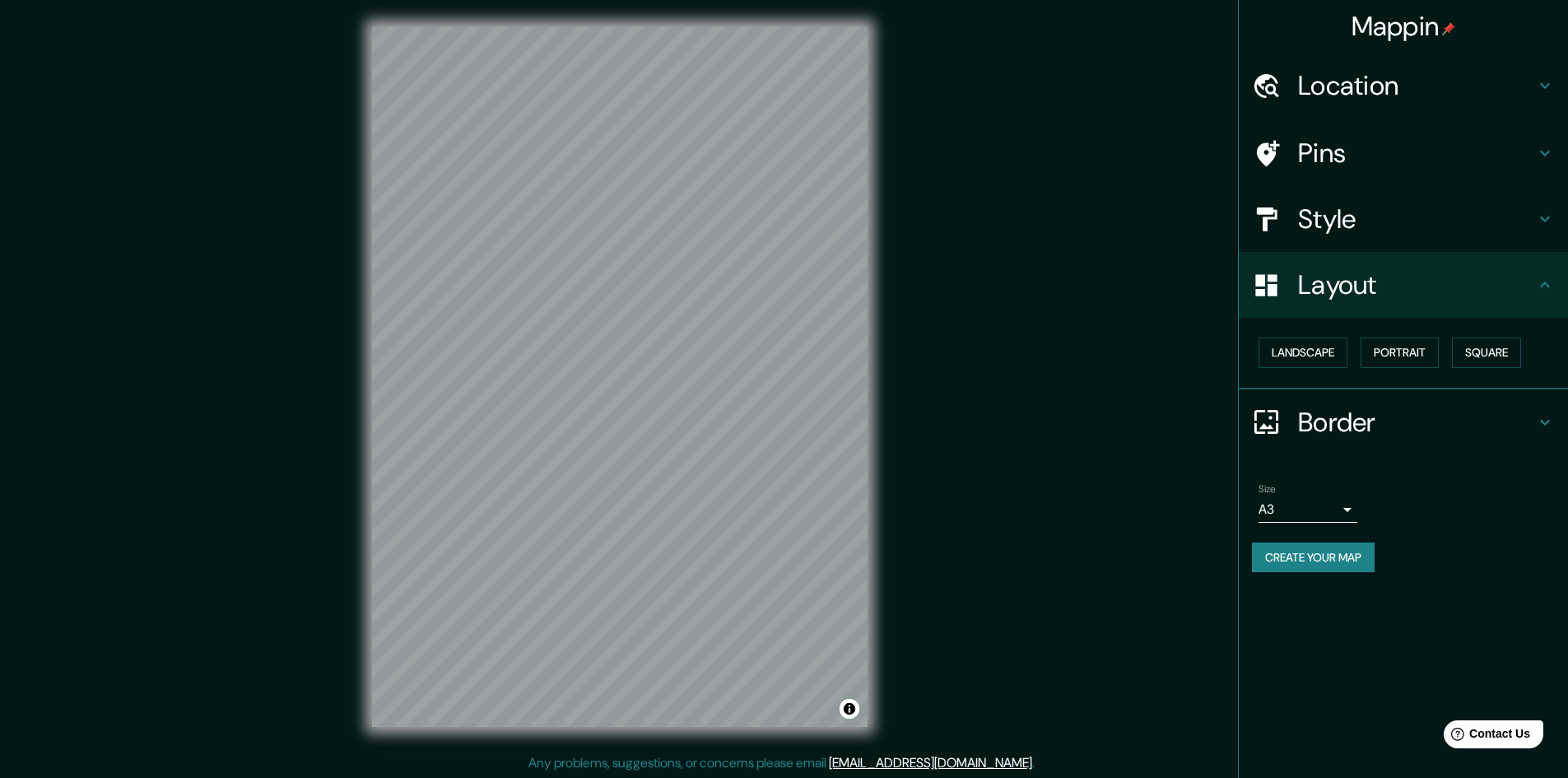
click at [1350, 561] on button "Create your map" at bounding box center [1313, 557] width 122 height 30
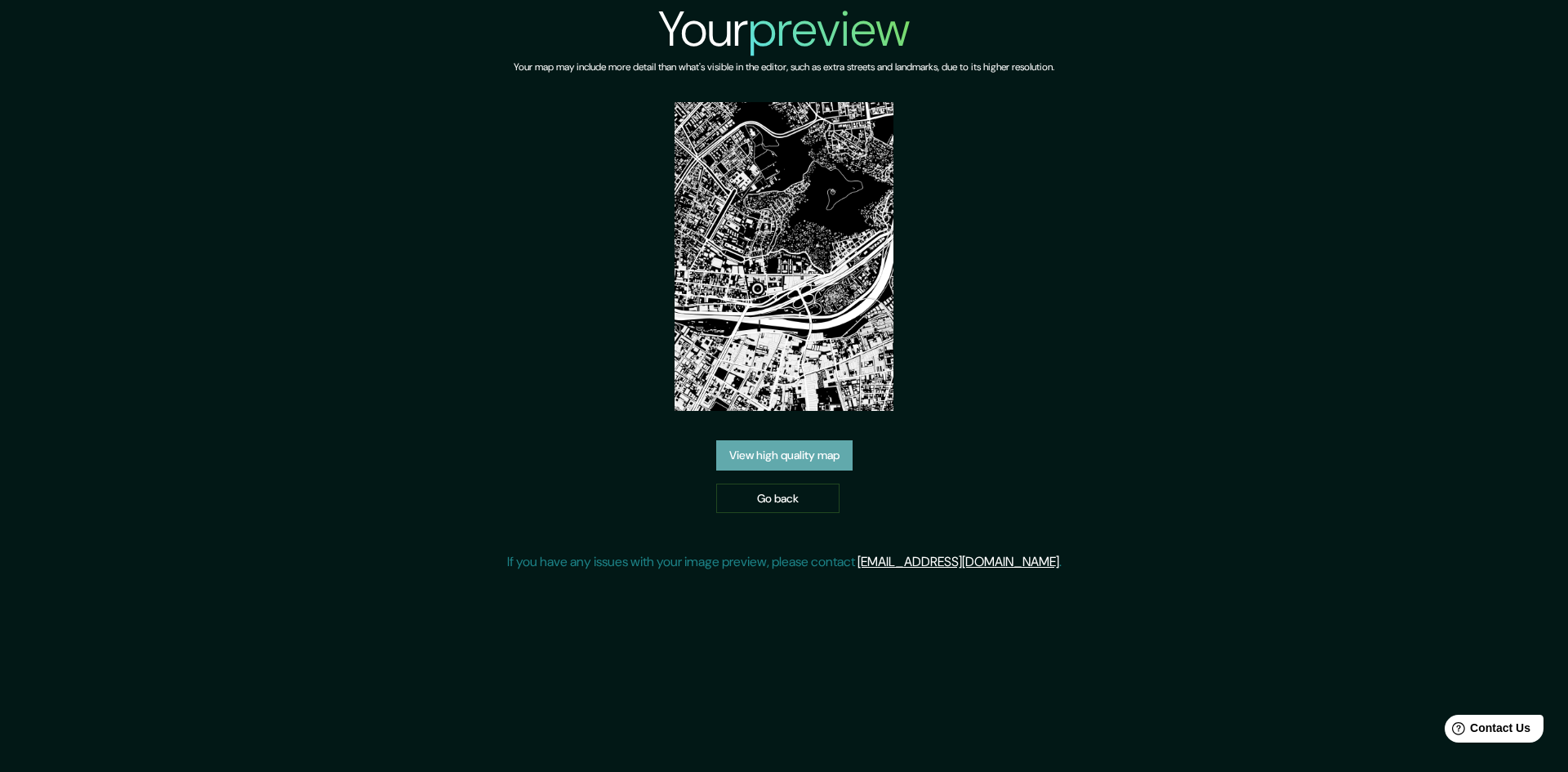
click at [821, 462] on link "View high quality map" at bounding box center [784, 455] width 136 height 30
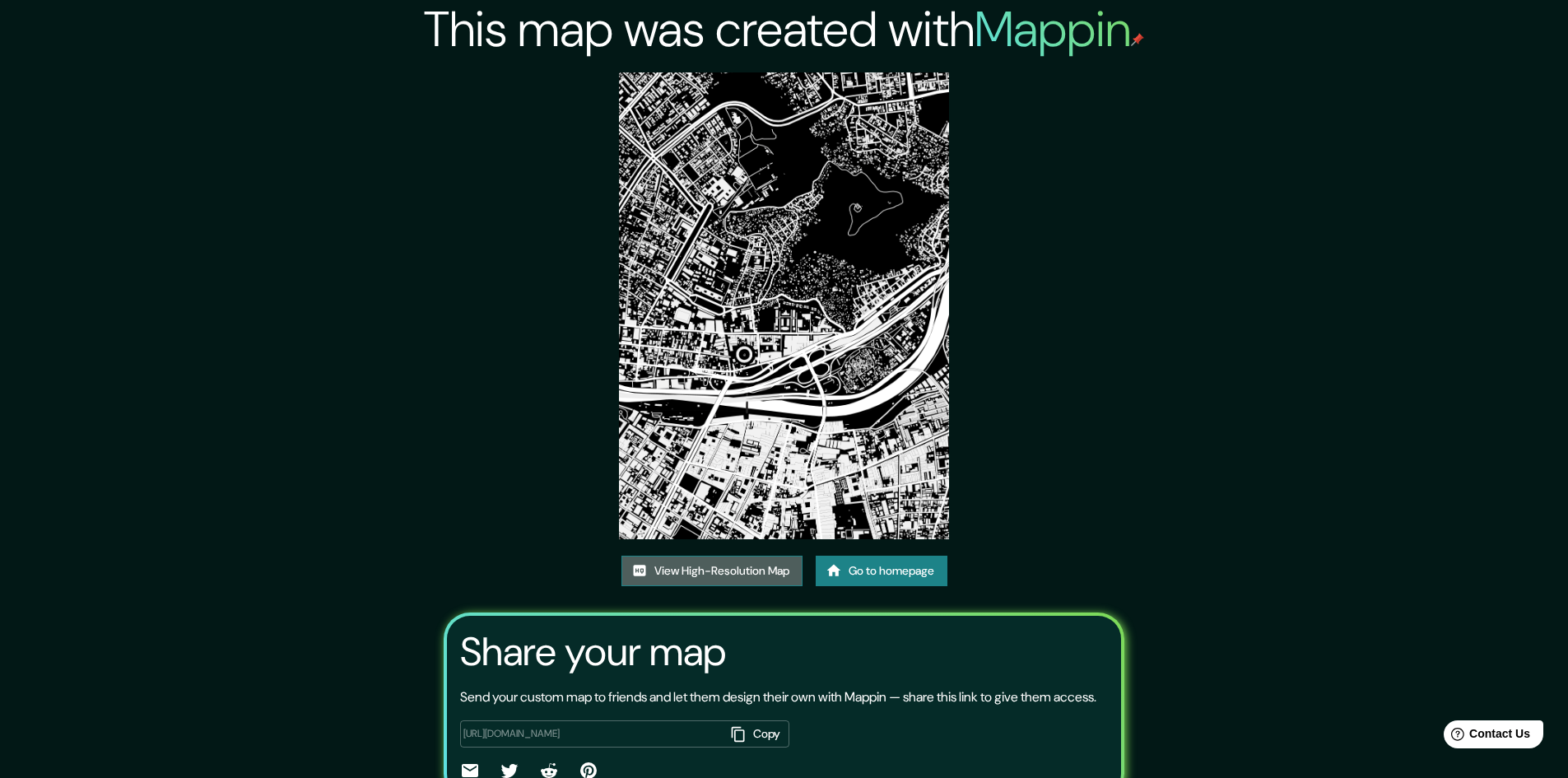
click at [774, 571] on link "View High-Resolution Map" at bounding box center [712, 570] width 181 height 30
click at [763, 434] on img at bounding box center [784, 305] width 330 height 467
click at [693, 575] on link "View High-Resolution Map" at bounding box center [712, 570] width 181 height 30
